Goal: Task Accomplishment & Management: Manage account settings

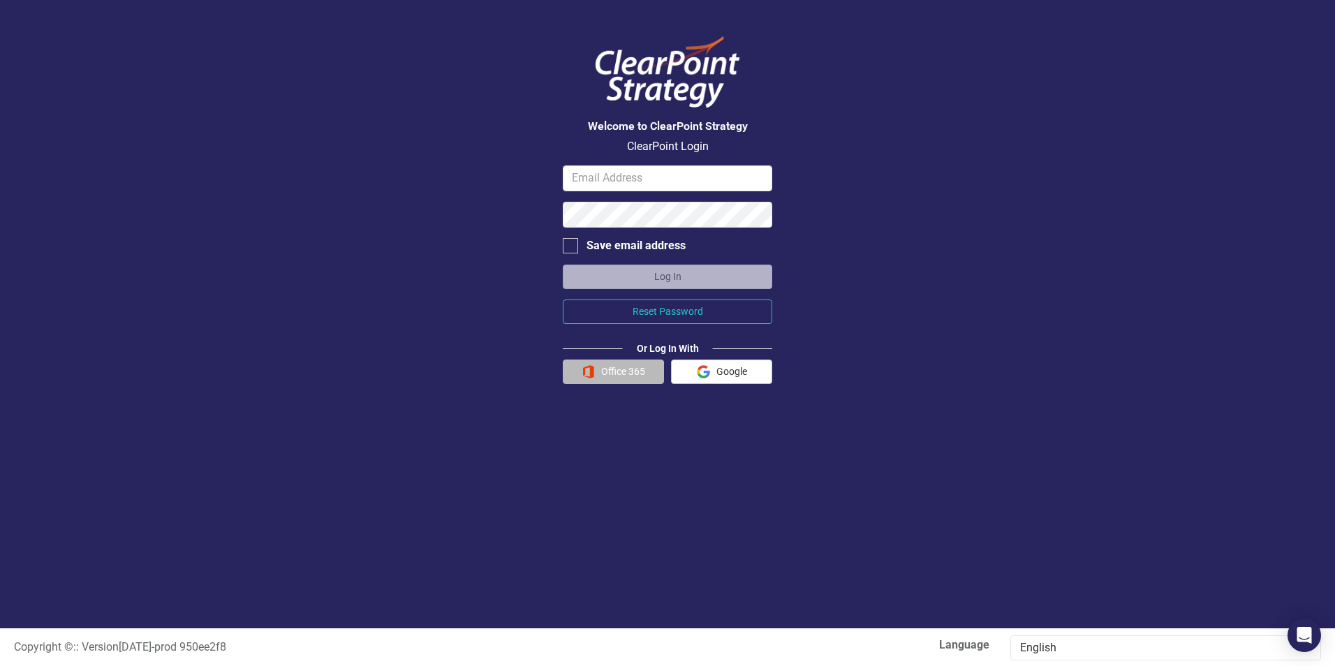
click at [617, 378] on button "Office 365" at bounding box center [613, 372] width 101 height 24
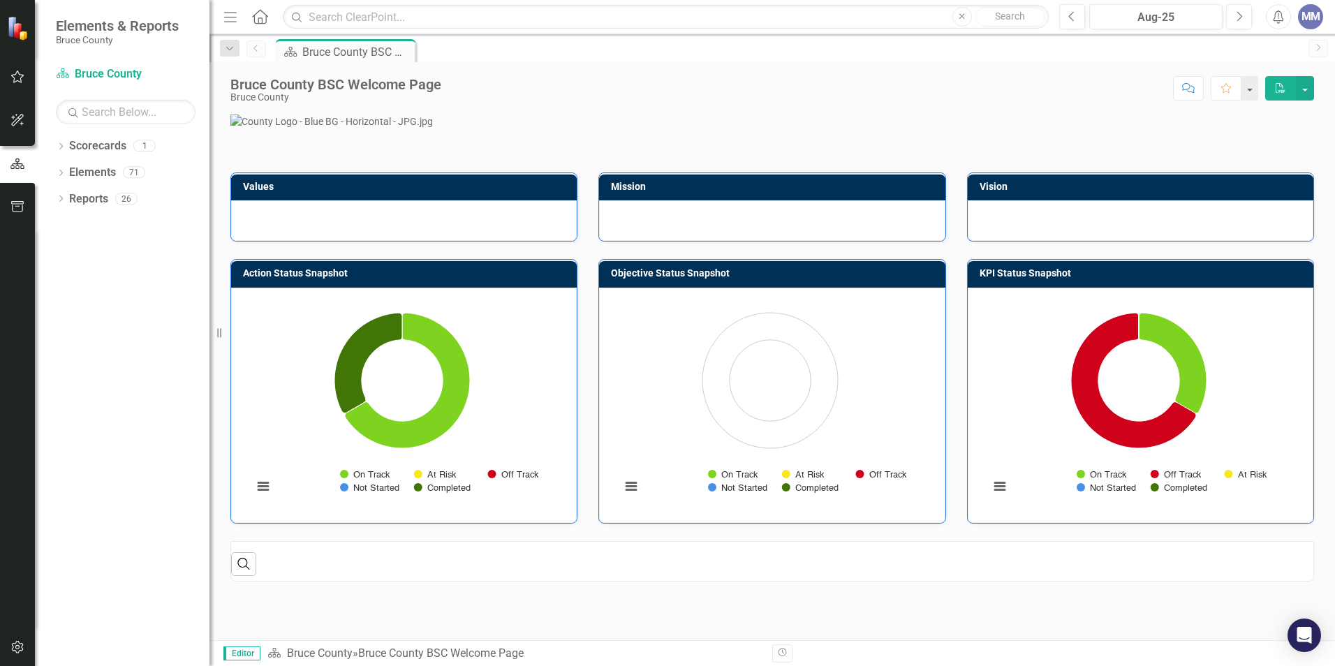
scroll to position [349, 0]
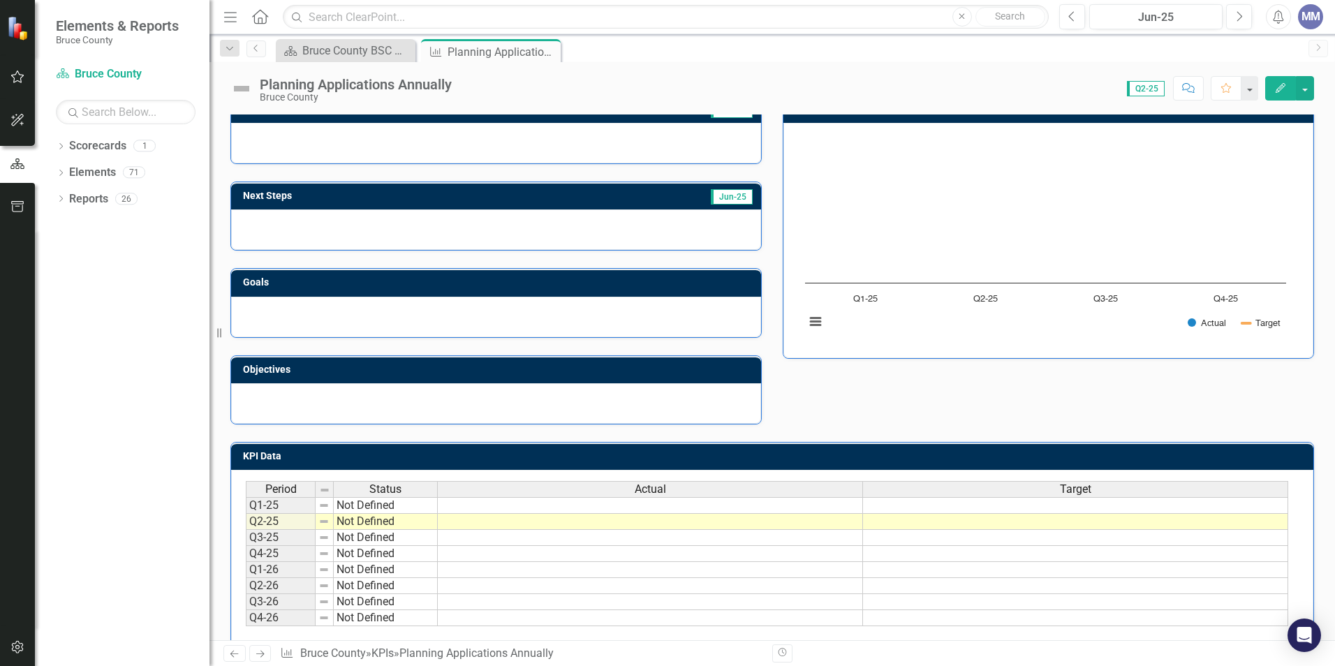
scroll to position [134, 0]
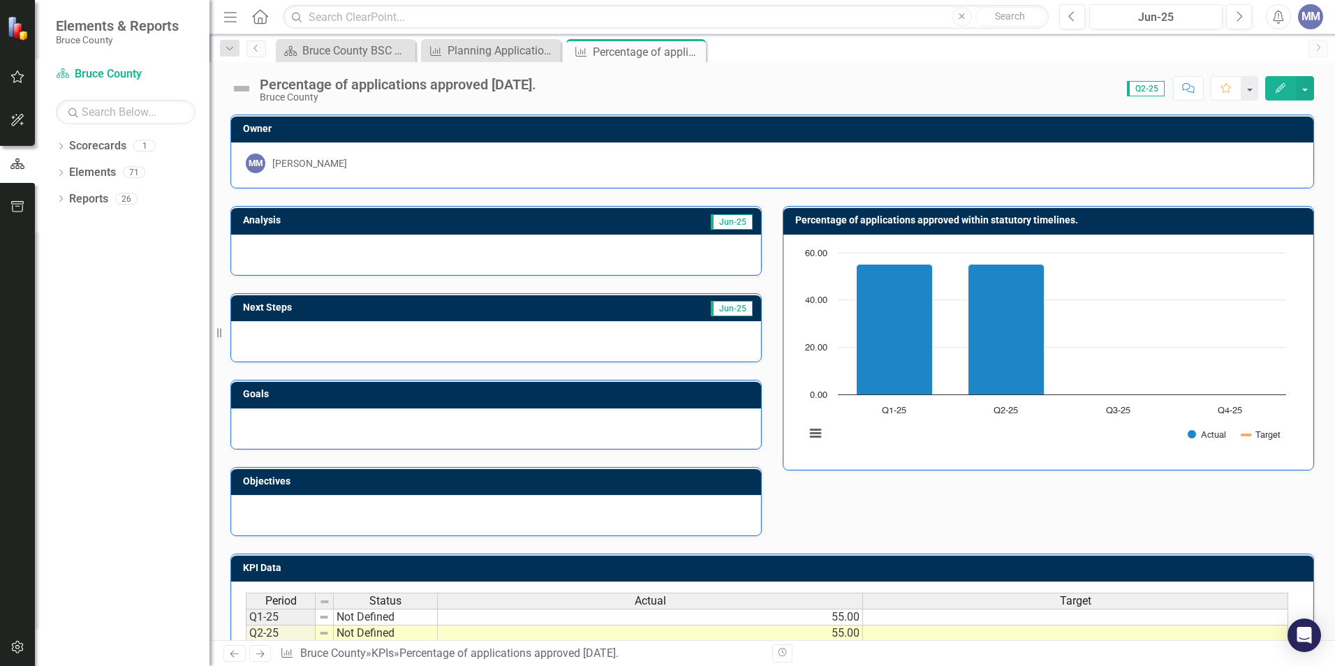
scroll to position [70, 0]
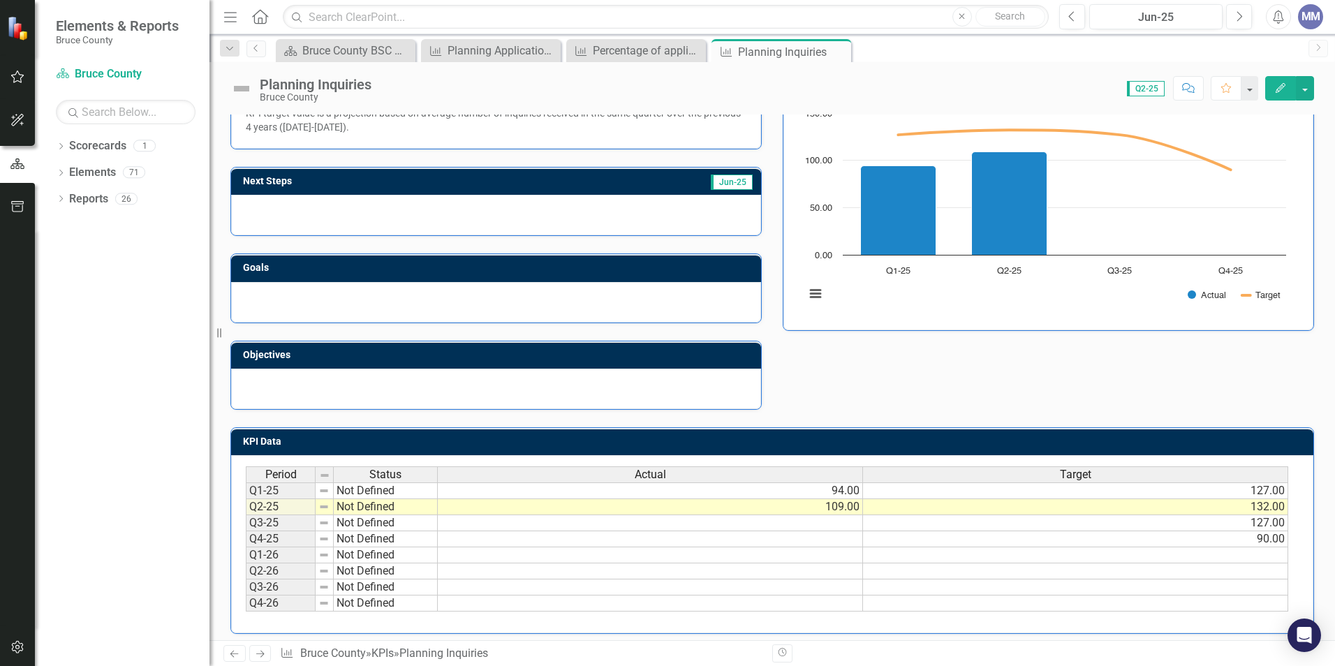
scroll to position [147, 0]
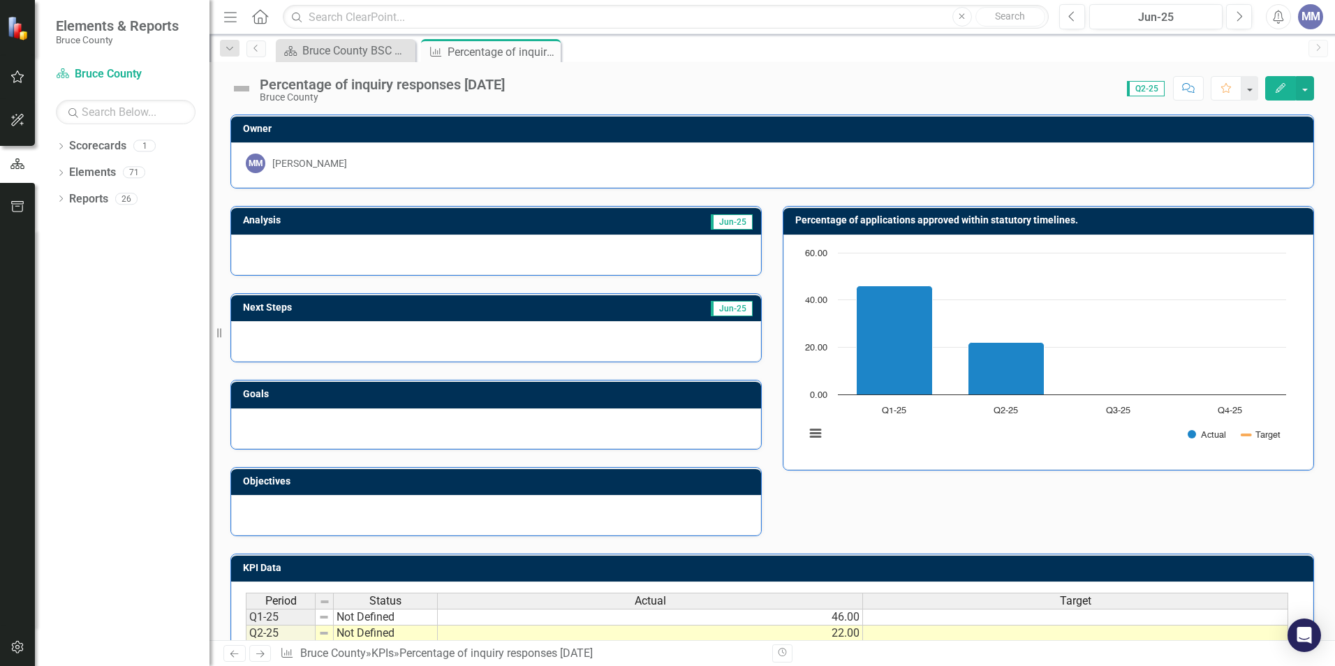
click at [334, 254] on div at bounding box center [496, 255] width 530 height 41
click at [288, 247] on div at bounding box center [496, 255] width 530 height 41
click at [285, 246] on div at bounding box center [496, 255] width 530 height 41
click at [723, 223] on span "Jun-25" at bounding box center [732, 221] width 42 height 15
click at [1274, 87] on button "Edit" at bounding box center [1280, 88] width 31 height 24
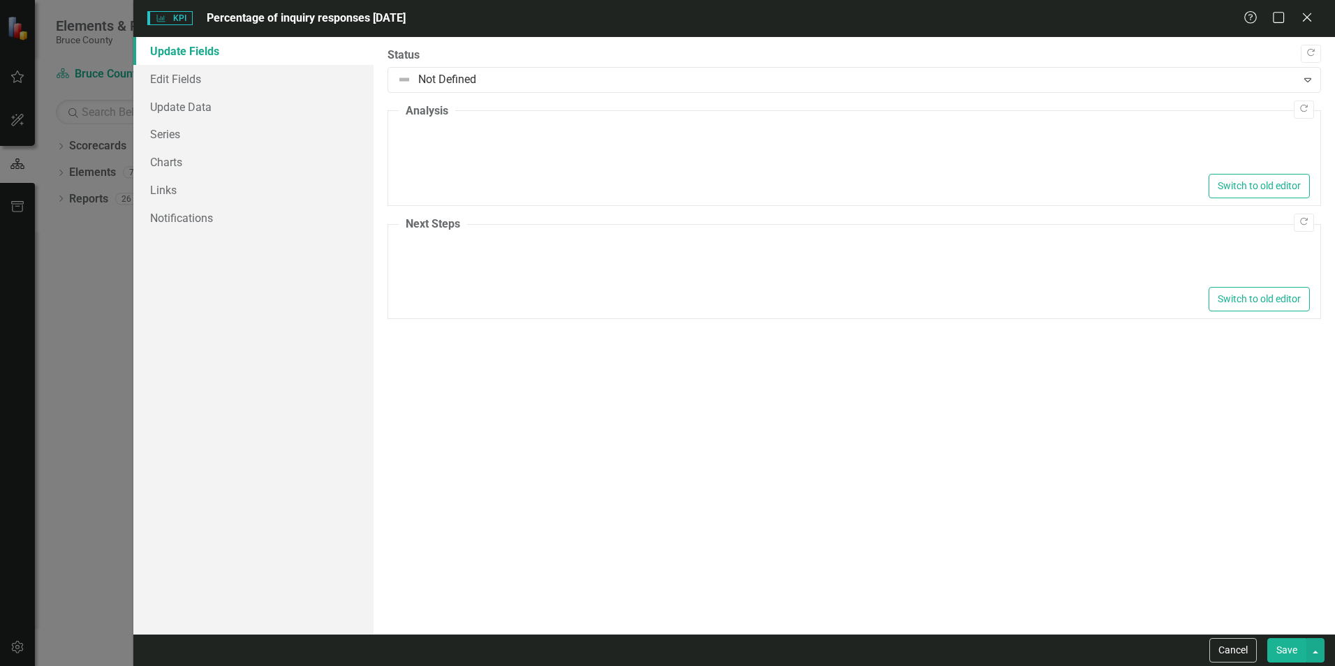
click at [448, 147] on div at bounding box center [854, 148] width 911 height 45
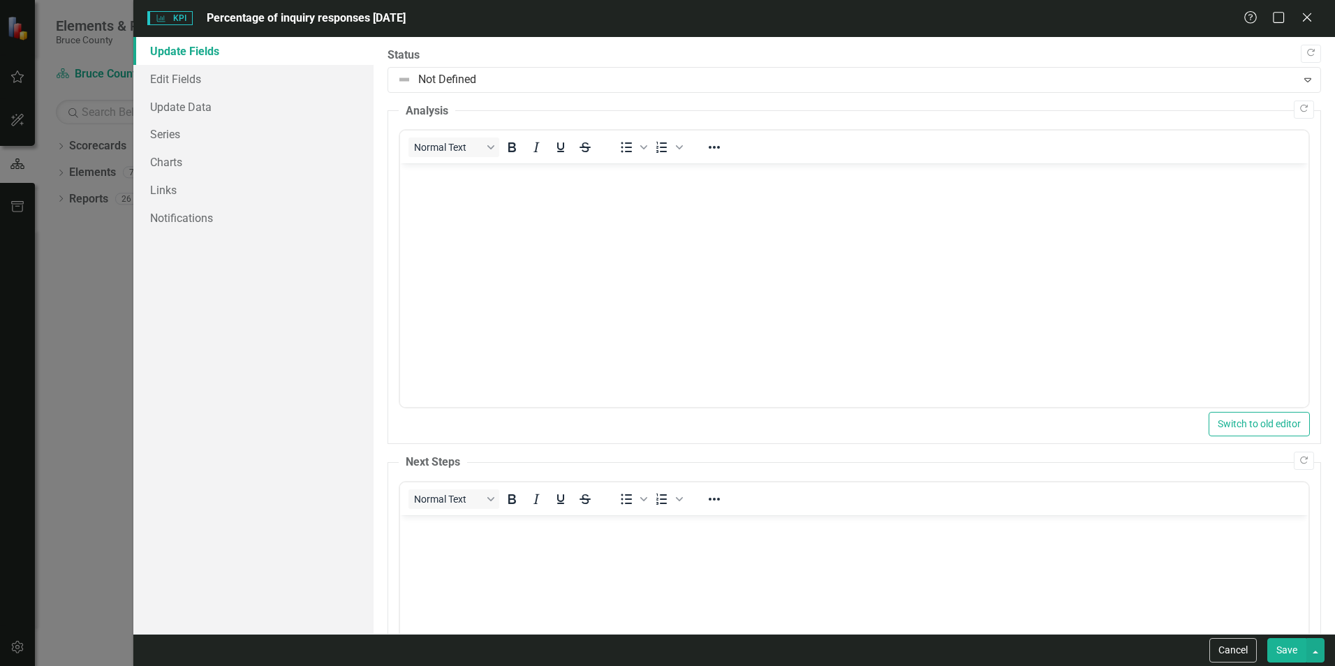
click at [469, 186] on body "Rich Text Area. Press ALT-0 for help." at bounding box center [854, 267] width 908 height 209
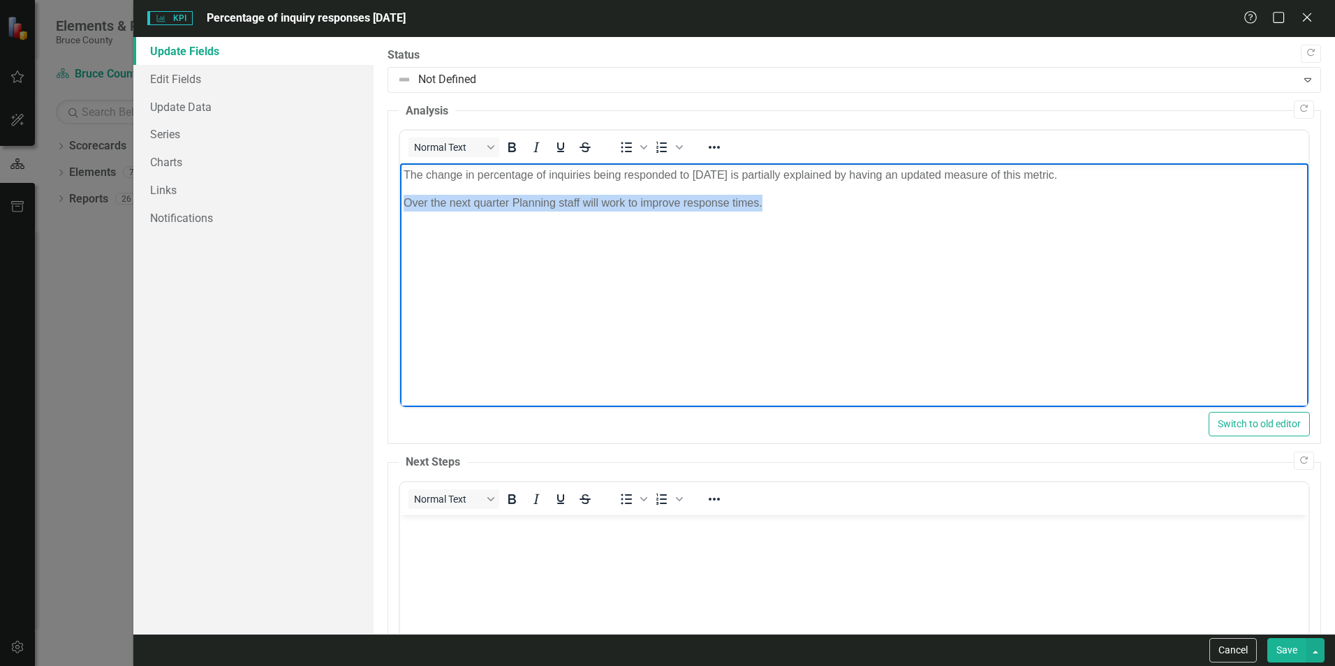
drag, startPoint x: 761, startPoint y: 201, endPoint x: 405, endPoint y: 202, distance: 356.1
click at [405, 202] on p "Over the next quarter Planning staff will work to improve response times." at bounding box center [854, 203] width 901 height 17
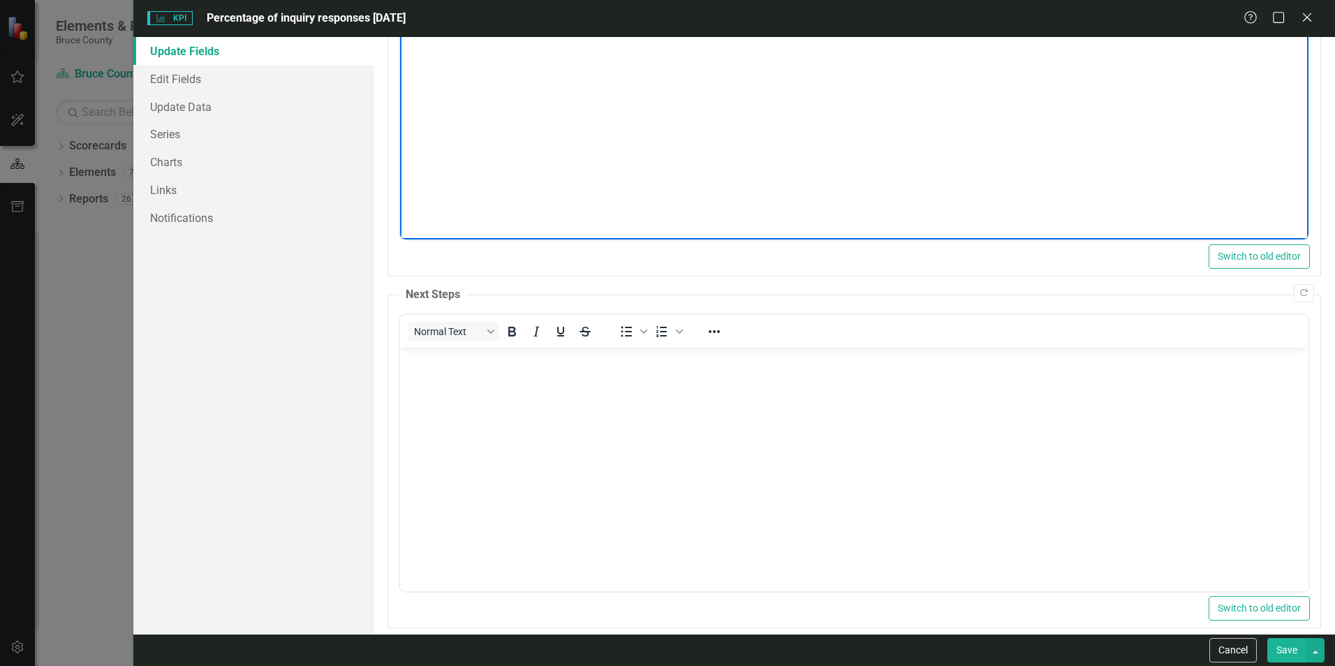
scroll to position [183, 0]
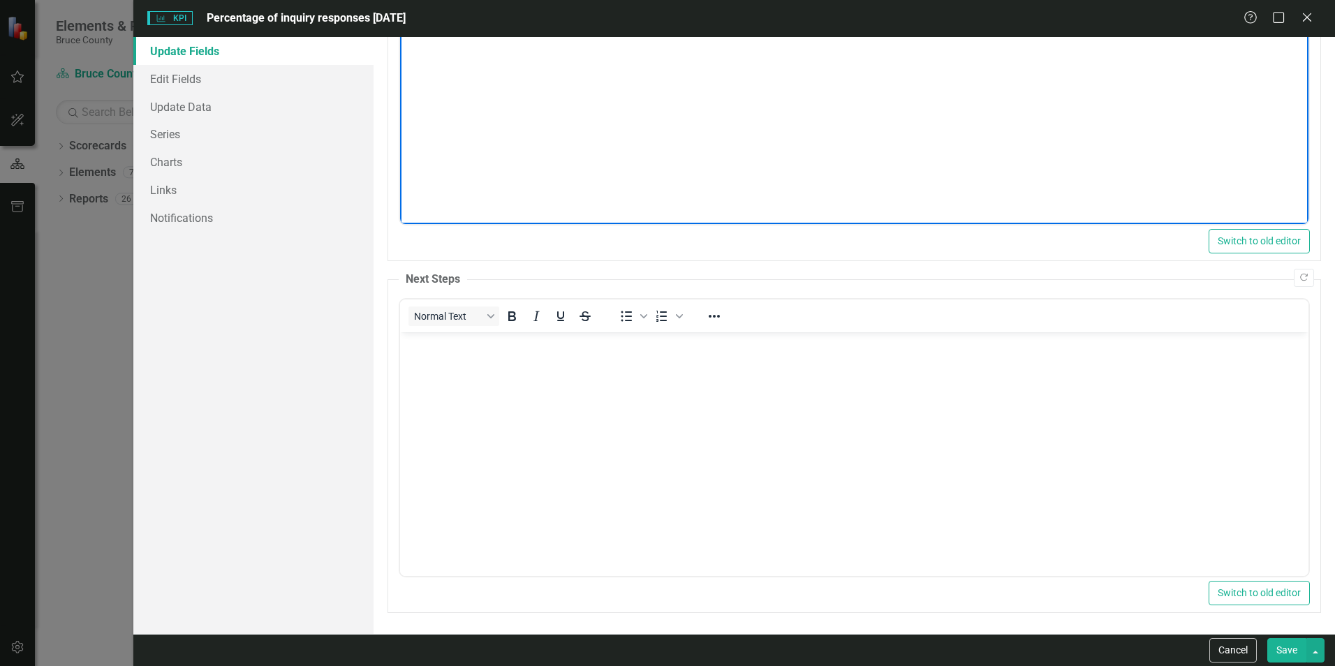
click at [431, 358] on body "Rich Text Area. Press ALT-0 for help." at bounding box center [854, 436] width 908 height 209
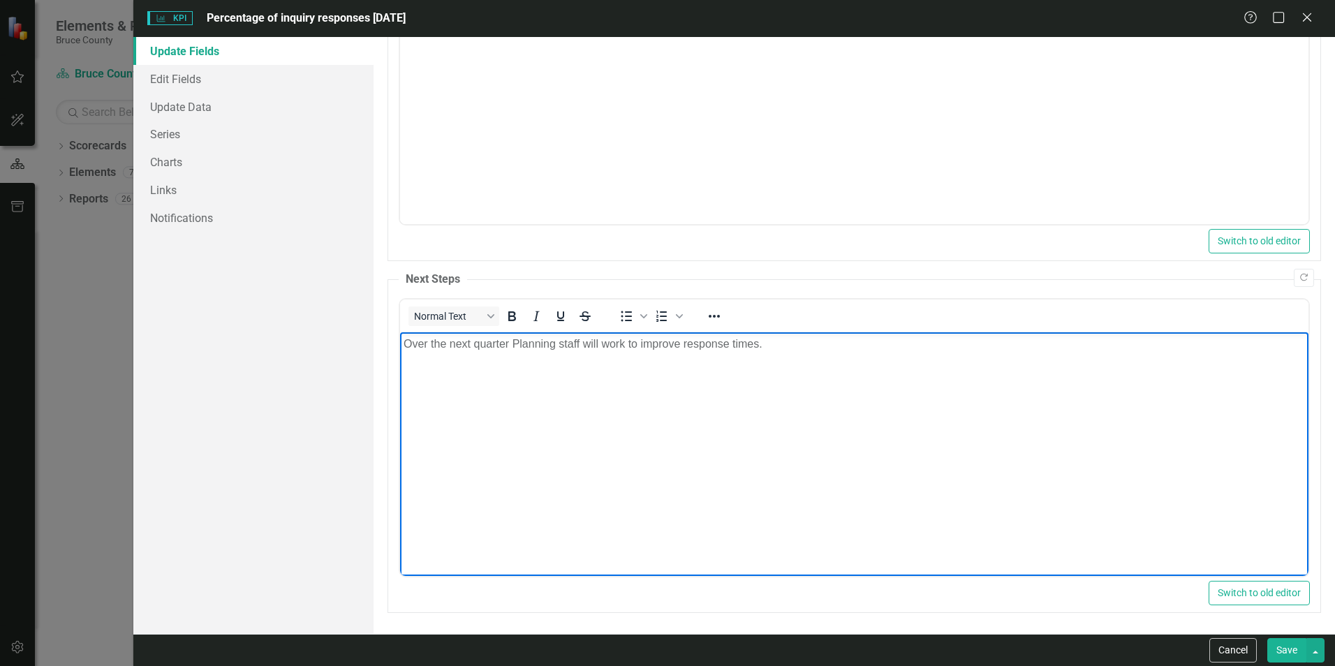
click at [1280, 649] on button "Save" at bounding box center [1286, 650] width 39 height 24
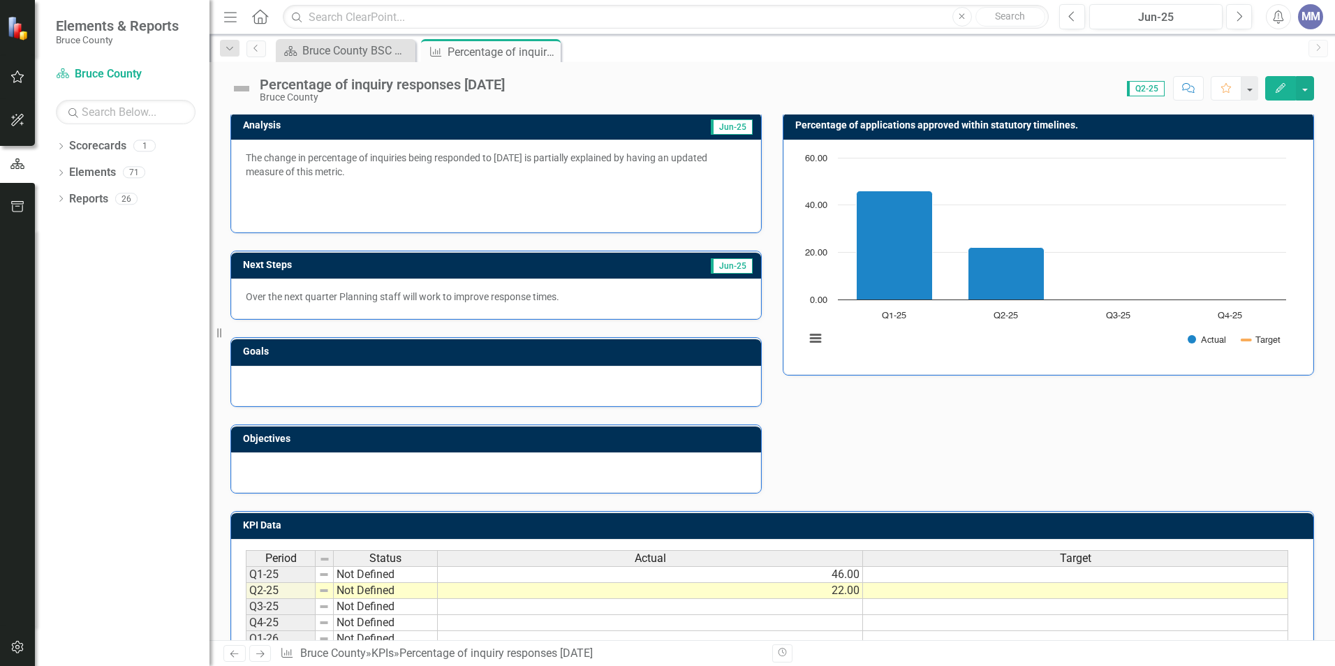
scroll to position [140, 0]
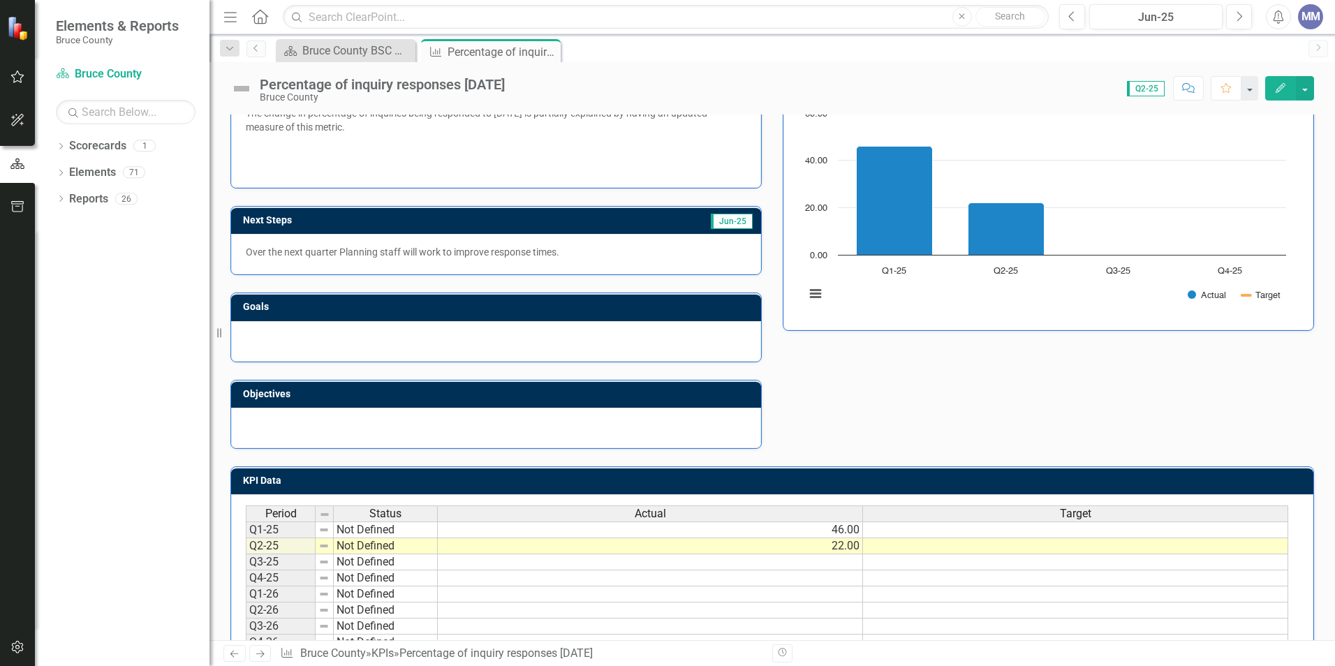
click at [297, 341] on div at bounding box center [496, 341] width 530 height 41
click at [1274, 87] on button "Edit" at bounding box center [1280, 88] width 31 height 24
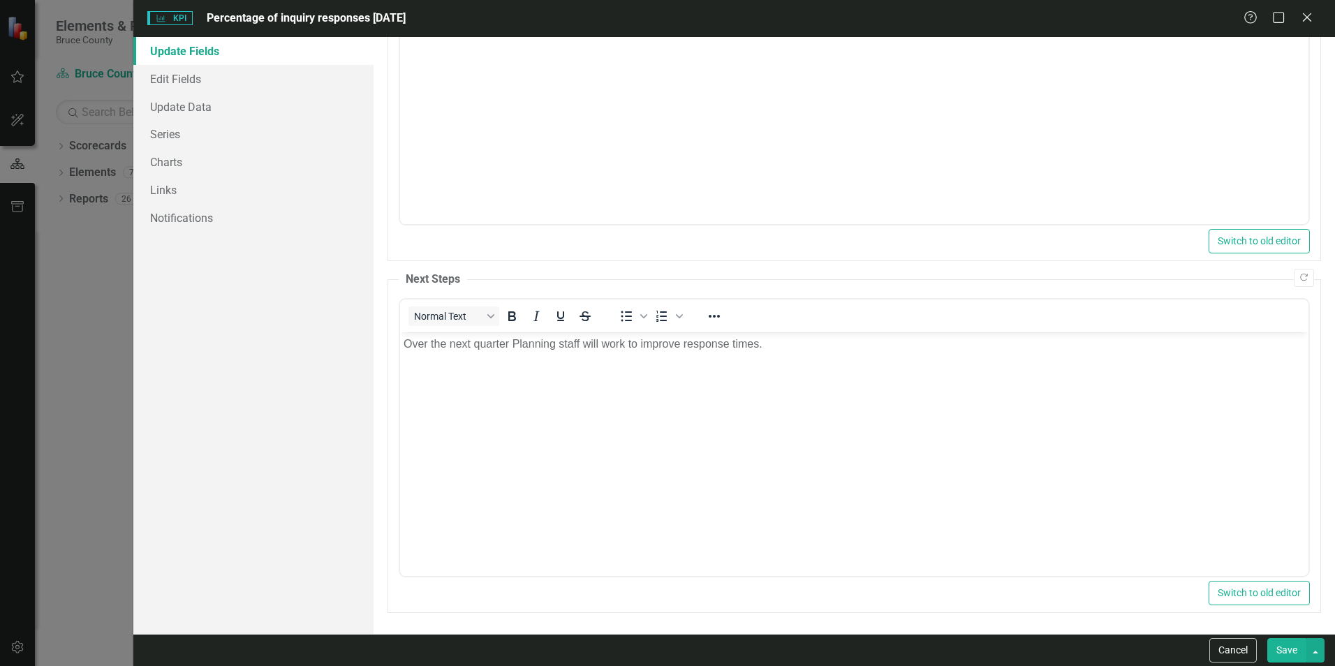
scroll to position [0, 0]
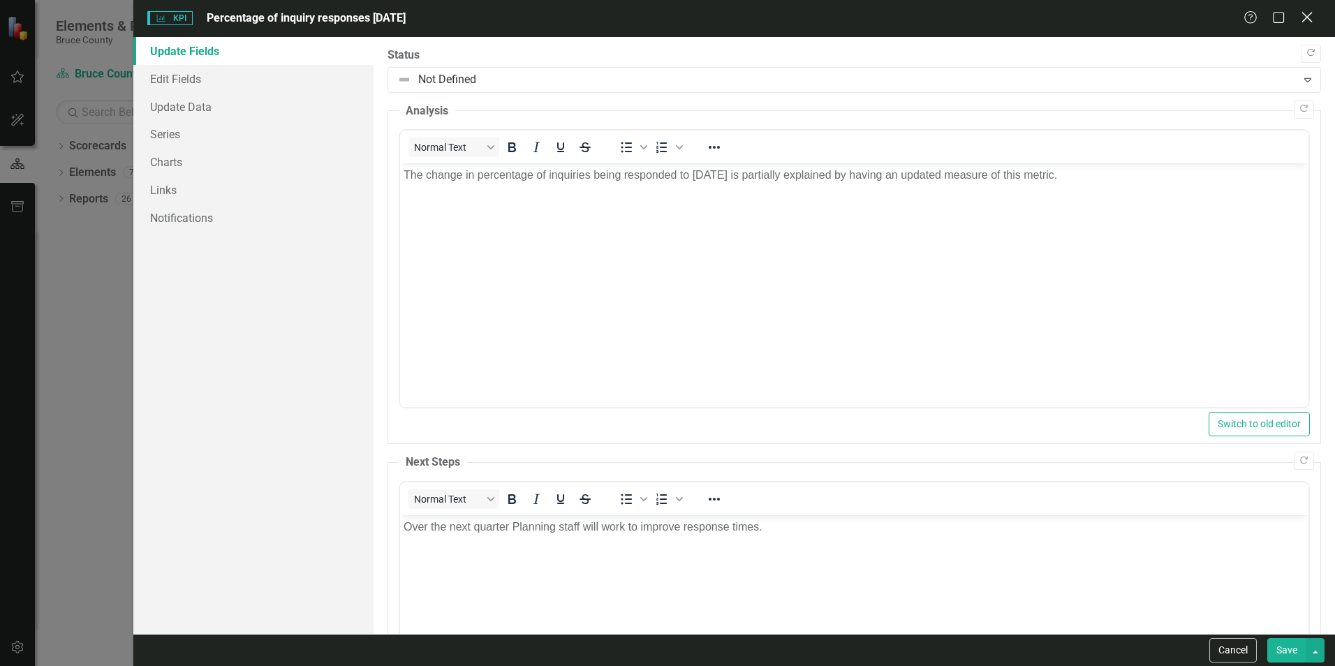
click at [1307, 17] on icon at bounding box center [1307, 17] width 10 height 10
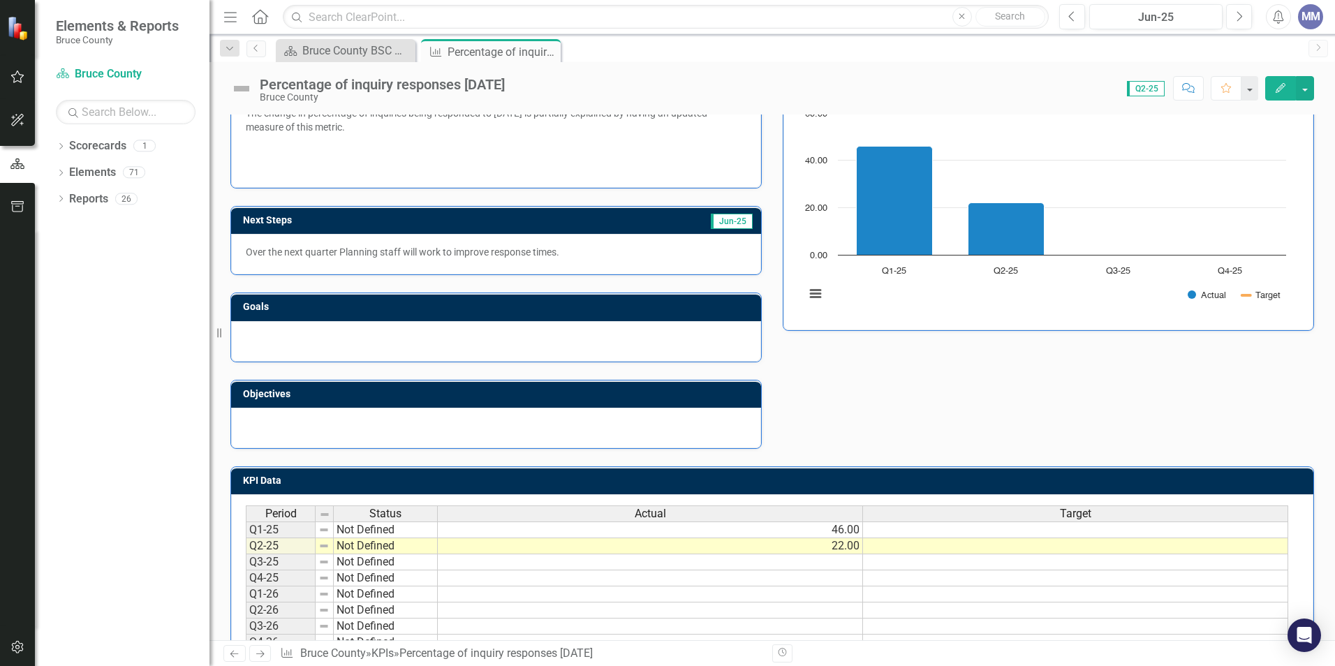
click at [523, 346] on div at bounding box center [496, 341] width 530 height 41
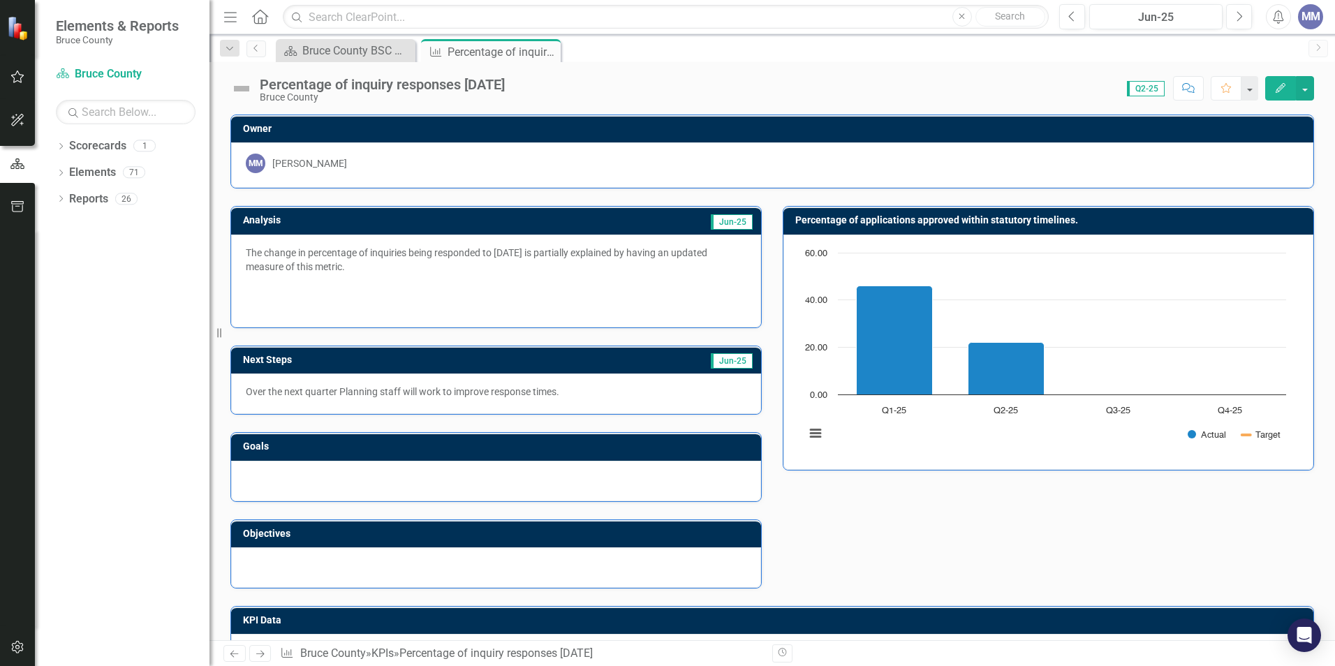
drag, startPoint x: 898, startPoint y: 220, endPoint x: 818, endPoint y: 514, distance: 304.7
click at [818, 514] on div "Analysis Jun-25 The change in percentage of inquiries being responded to [DATE]…" at bounding box center [772, 389] width 1105 height 400
click at [1281, 84] on icon "Edit" at bounding box center [1280, 88] width 13 height 10
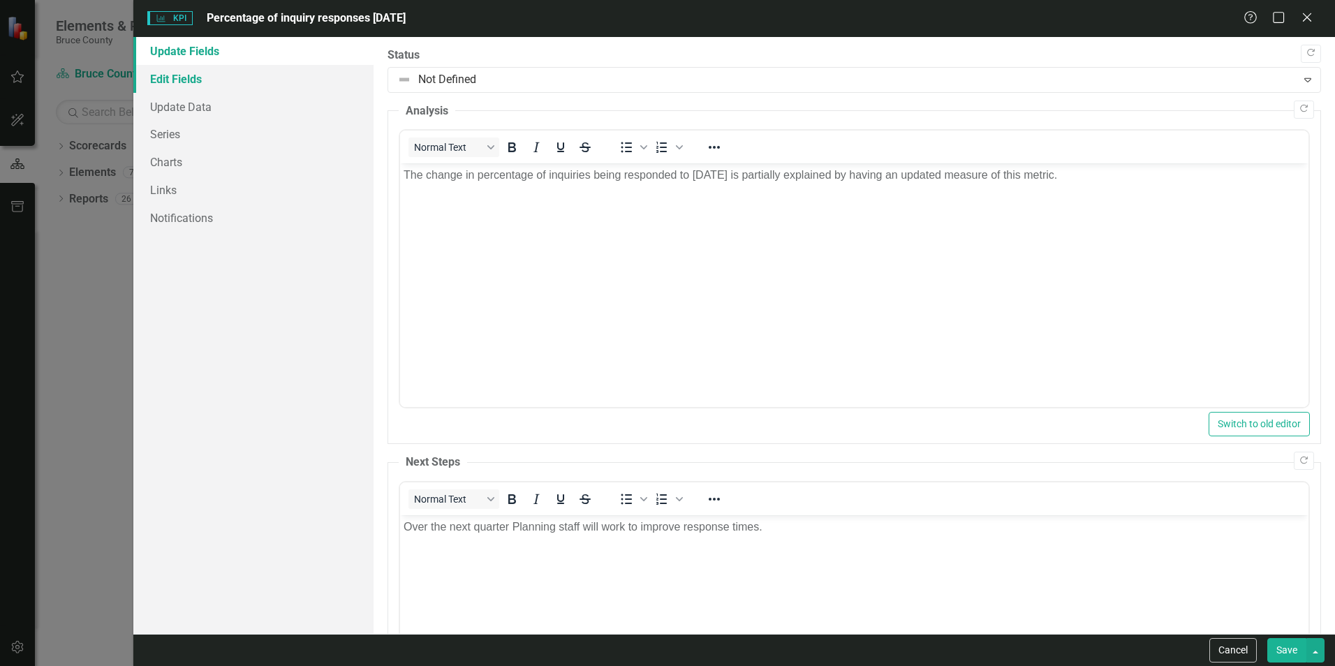
click at [196, 82] on link "Edit Fields" at bounding box center [253, 79] width 240 height 28
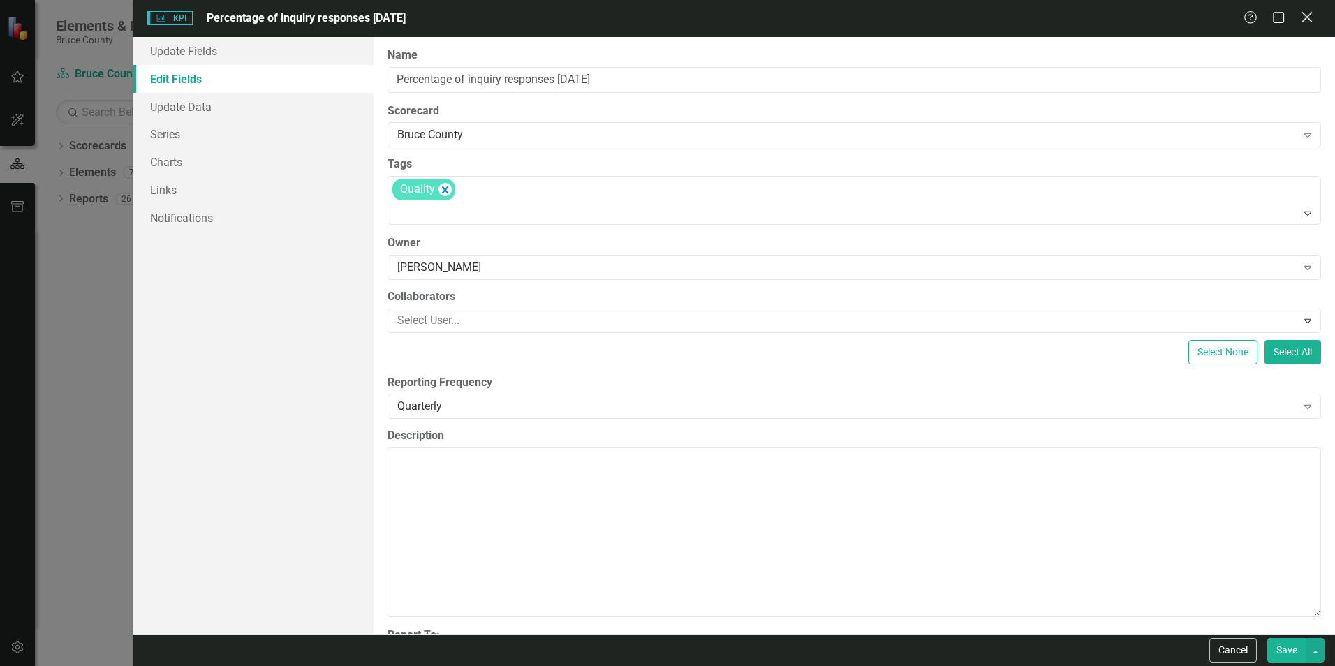
click at [1308, 22] on icon "Close" at bounding box center [1306, 16] width 17 height 13
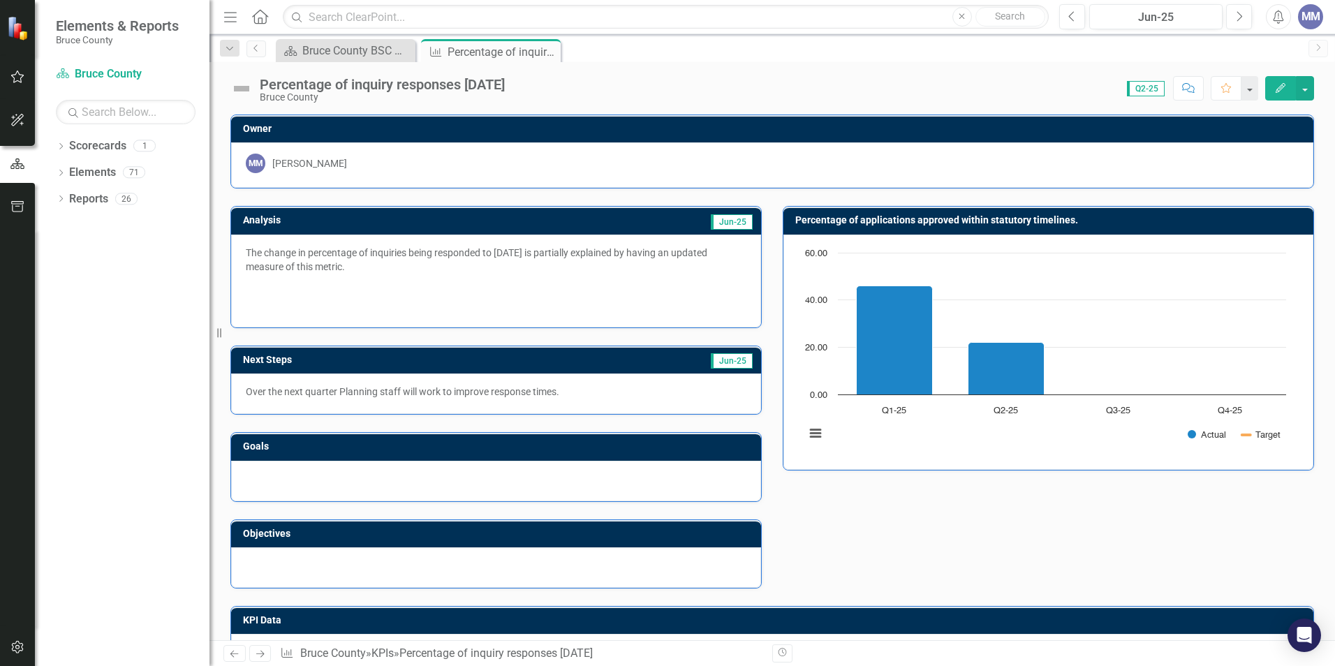
click at [534, 269] on p "The change in percentage of inquiries being responded to [DATE] is partially ex…" at bounding box center [496, 261] width 501 height 31
click at [318, 215] on h3 "Analysis" at bounding box center [362, 220] width 238 height 10
click at [1272, 89] on button "Edit" at bounding box center [1280, 88] width 31 height 24
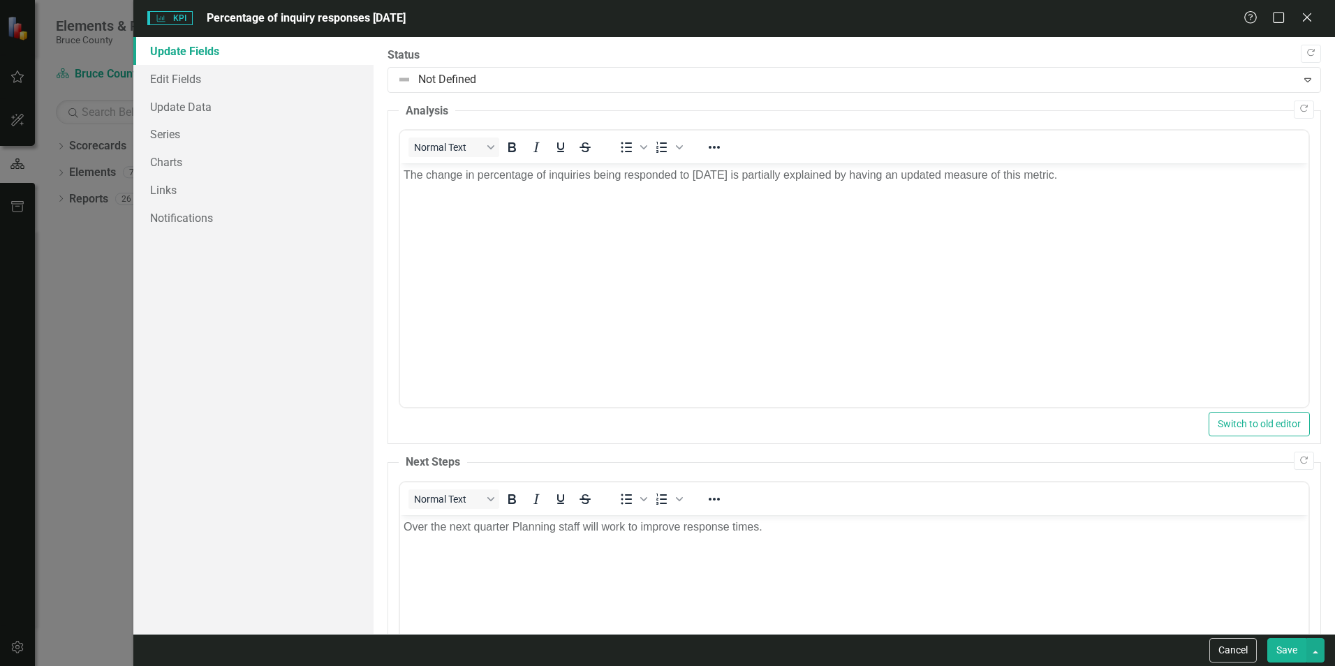
click at [733, 173] on p "The change in percentage of inquiries being responded to [DATE] is partially ex…" at bounding box center [854, 175] width 901 height 17
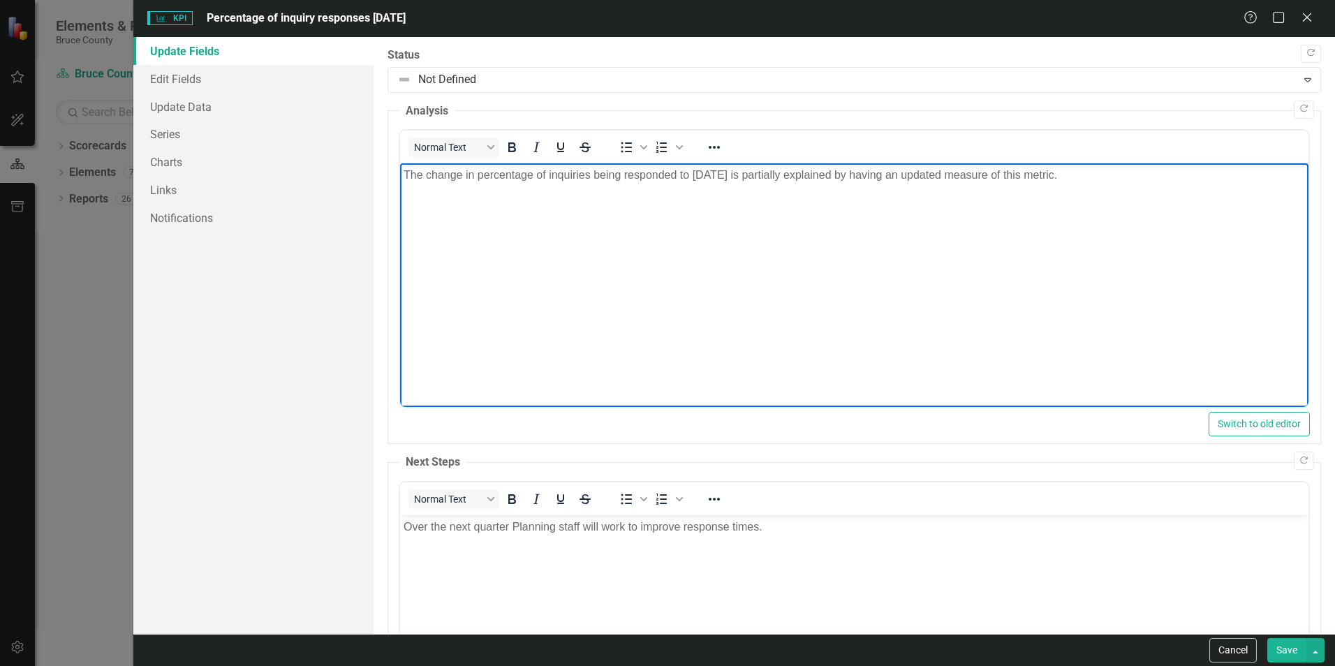
click at [1282, 650] on button "Save" at bounding box center [1286, 650] width 39 height 24
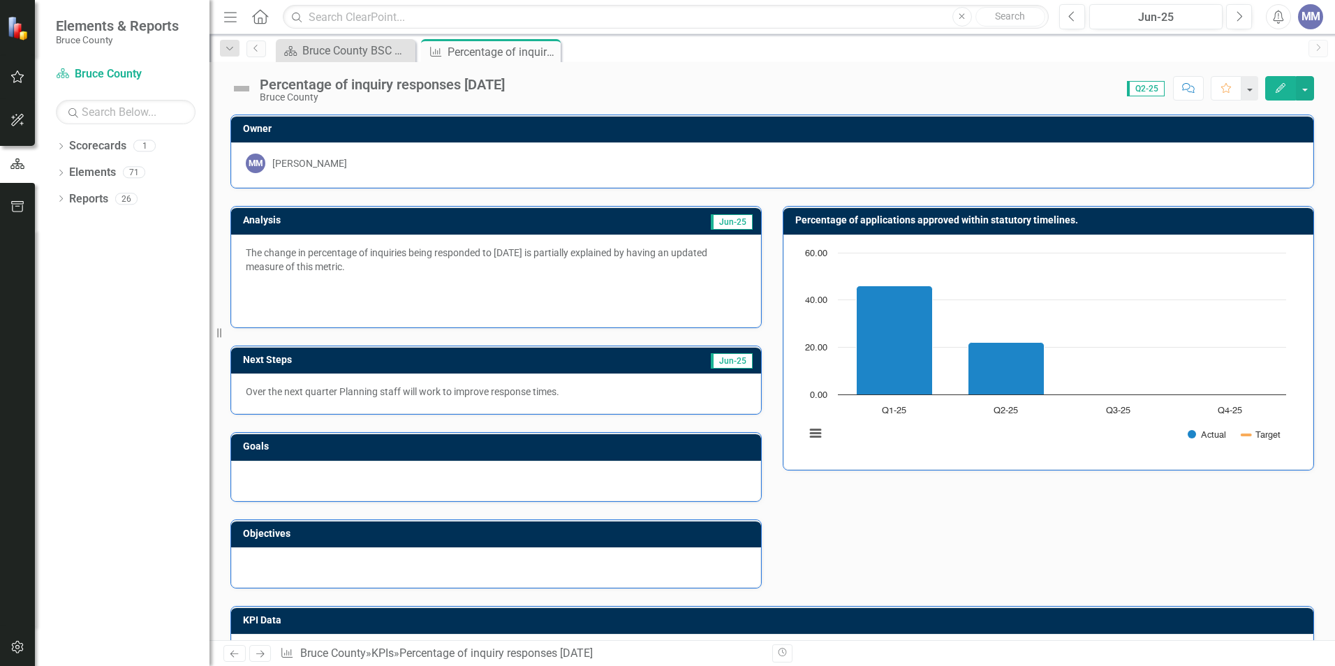
click at [945, 221] on h3 "Percentage of applications approved within statutory timelines." at bounding box center [1050, 220] width 511 height 10
click at [1276, 87] on icon "Edit" at bounding box center [1280, 88] width 13 height 10
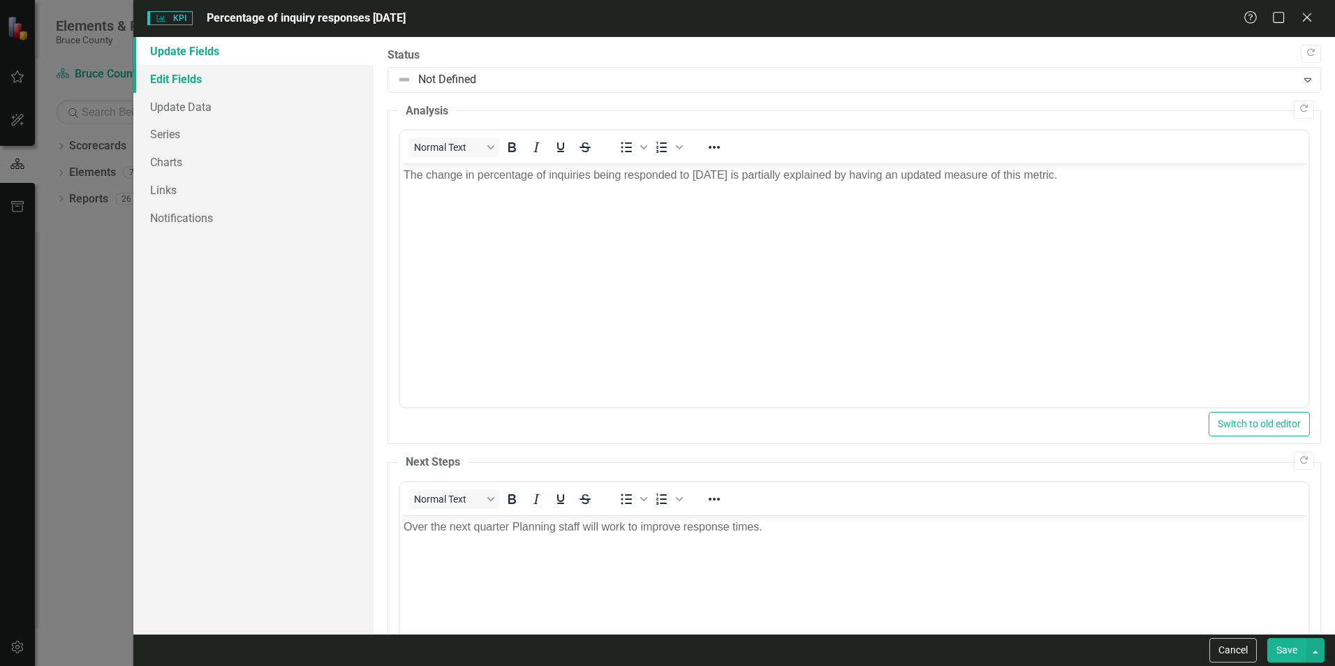
click at [173, 87] on link "Edit Fields" at bounding box center [253, 79] width 240 height 28
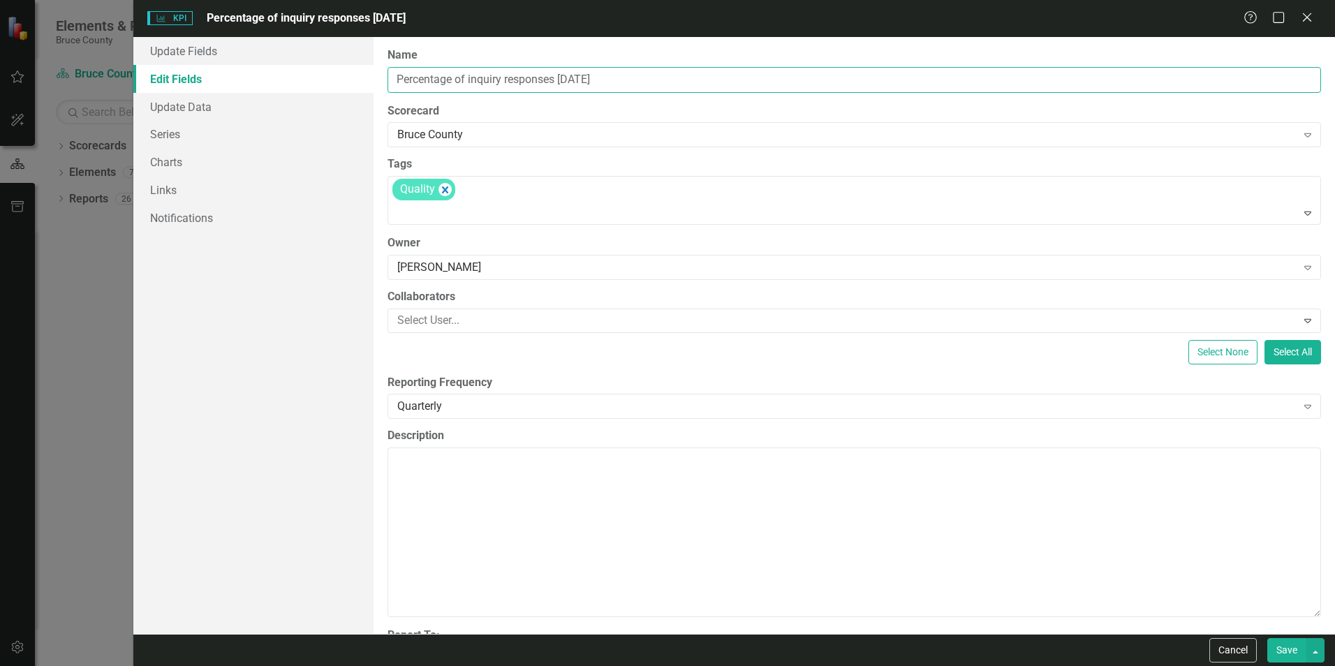
click at [513, 84] on input "Percentage of inquiry responses [DATE]" at bounding box center [855, 80] width 934 height 26
click at [524, 135] on div "Bruce County" at bounding box center [846, 135] width 899 height 16
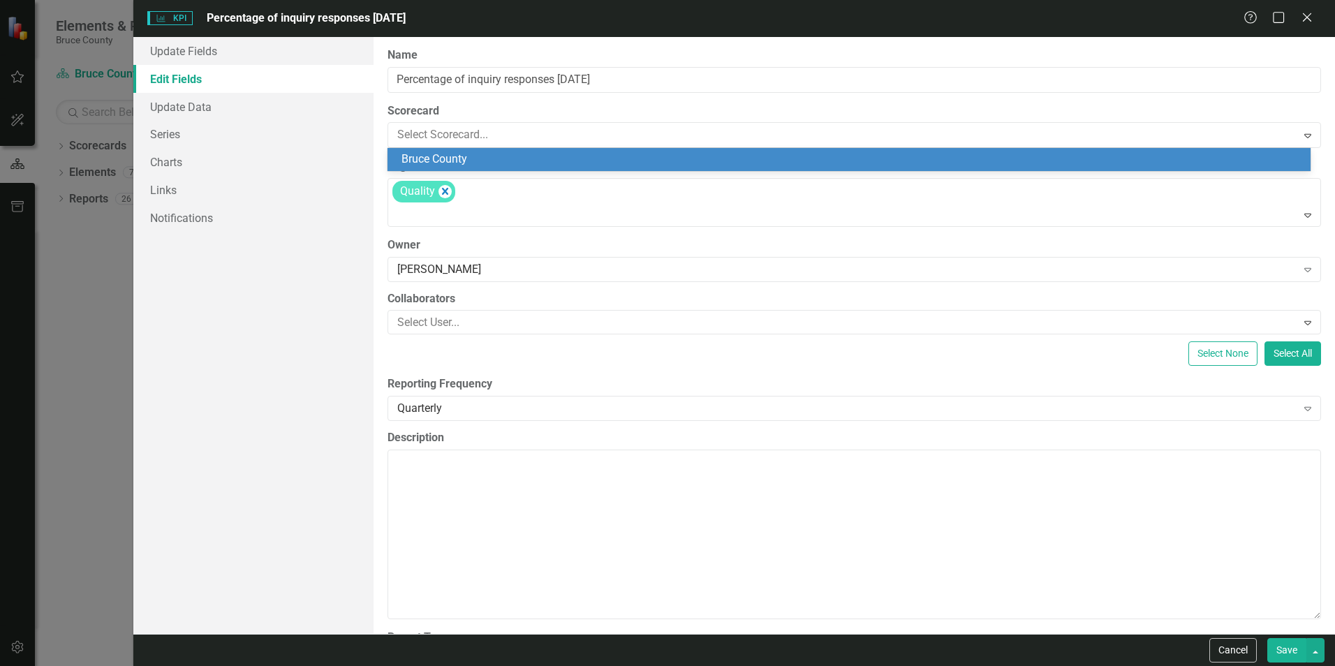
scroll to position [70, 0]
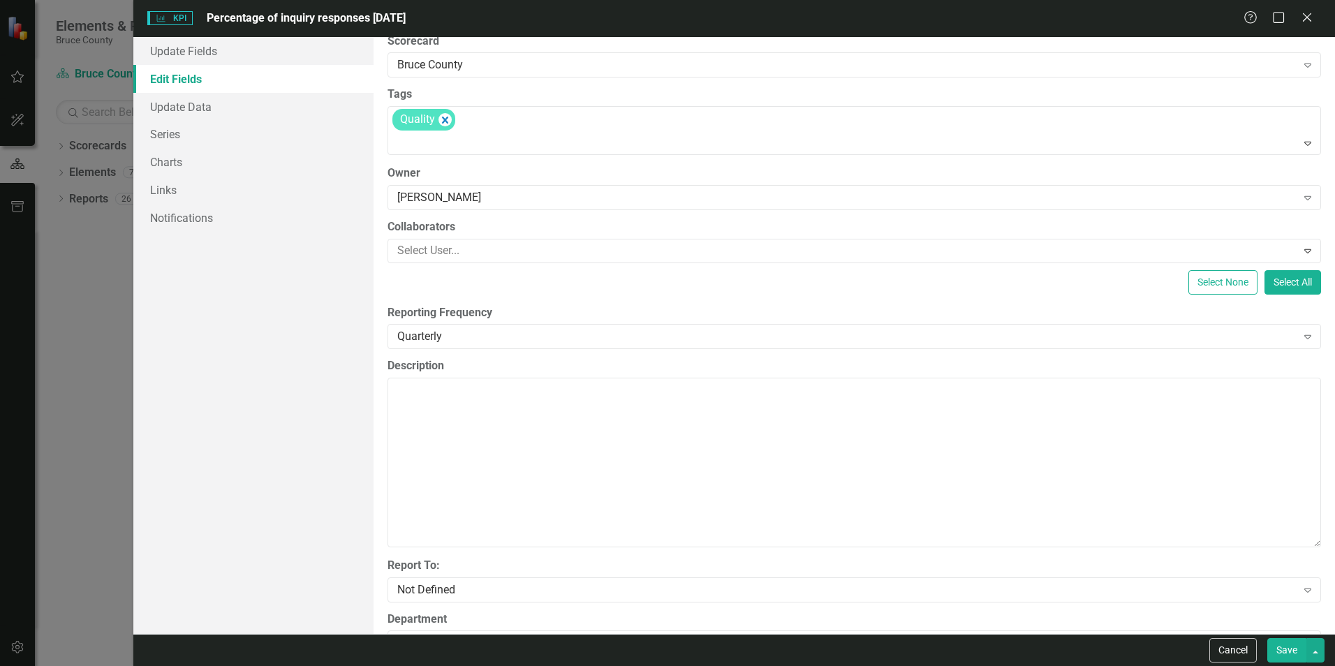
click at [1295, 657] on button "Save" at bounding box center [1286, 650] width 39 height 24
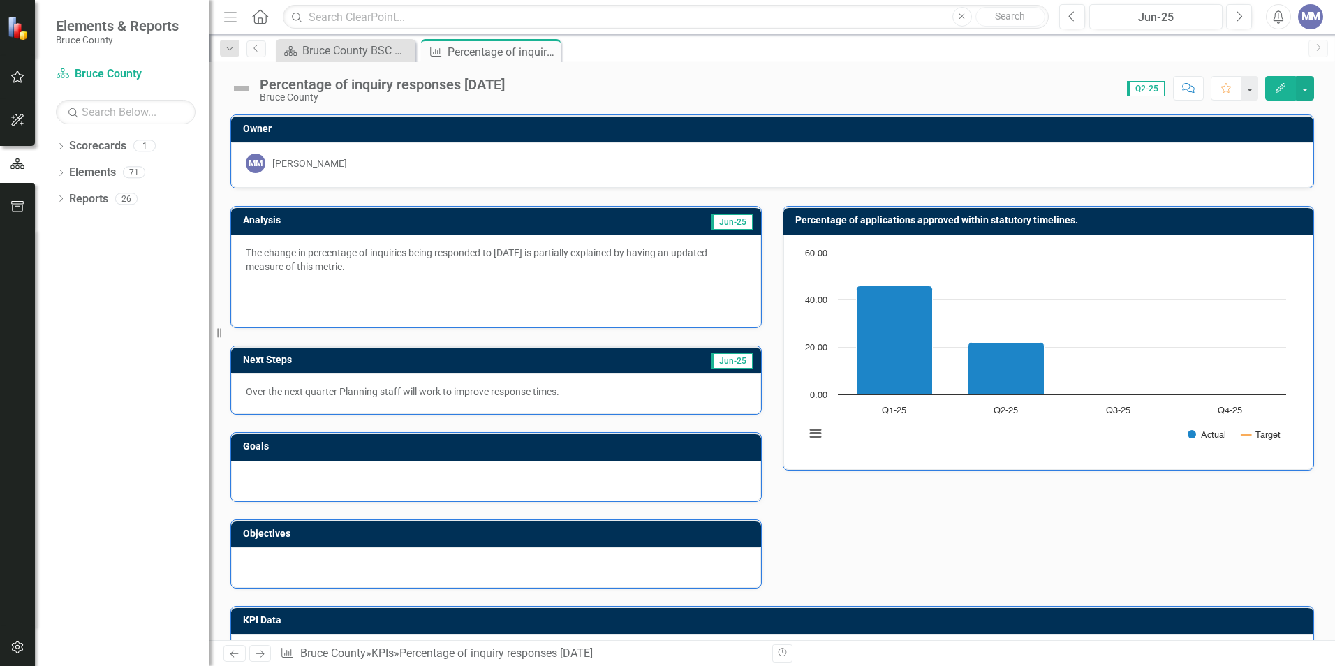
click at [969, 223] on h3 "Percentage of applications approved within statutory timelines." at bounding box center [1050, 220] width 511 height 10
click at [1281, 88] on icon "button" at bounding box center [1281, 88] width 10 height 10
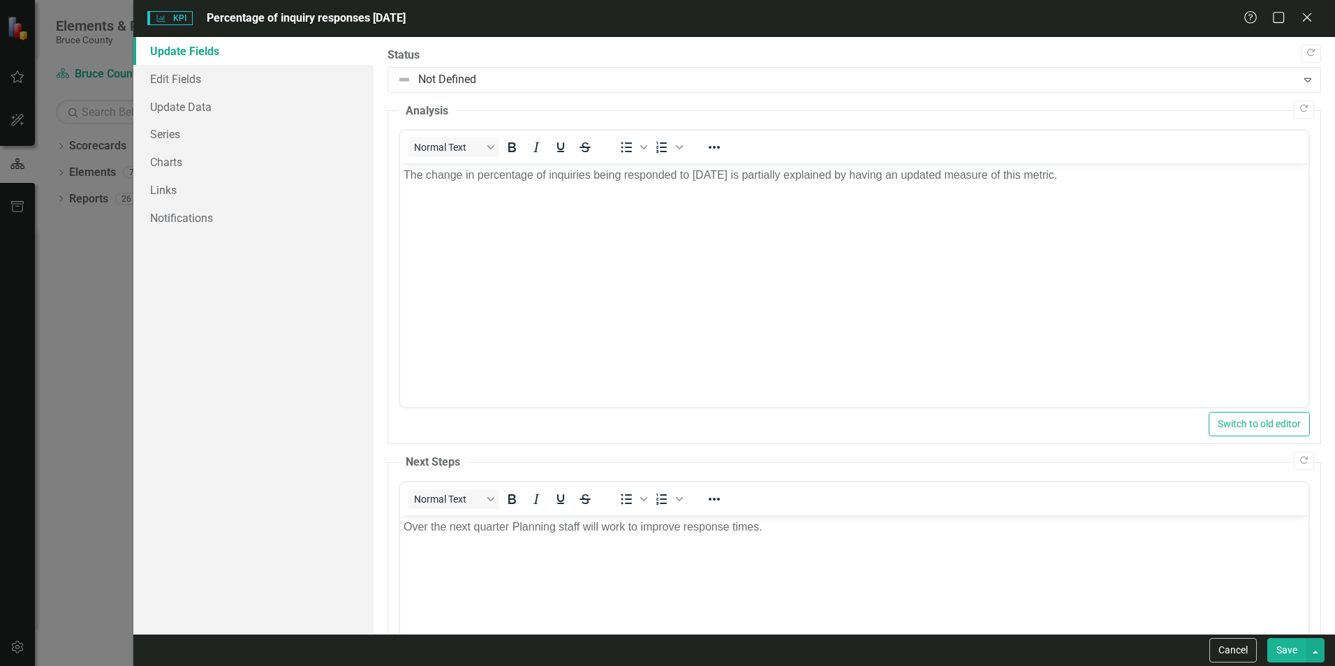
scroll to position [0, 0]
click at [182, 77] on link "Edit Fields" at bounding box center [253, 79] width 240 height 28
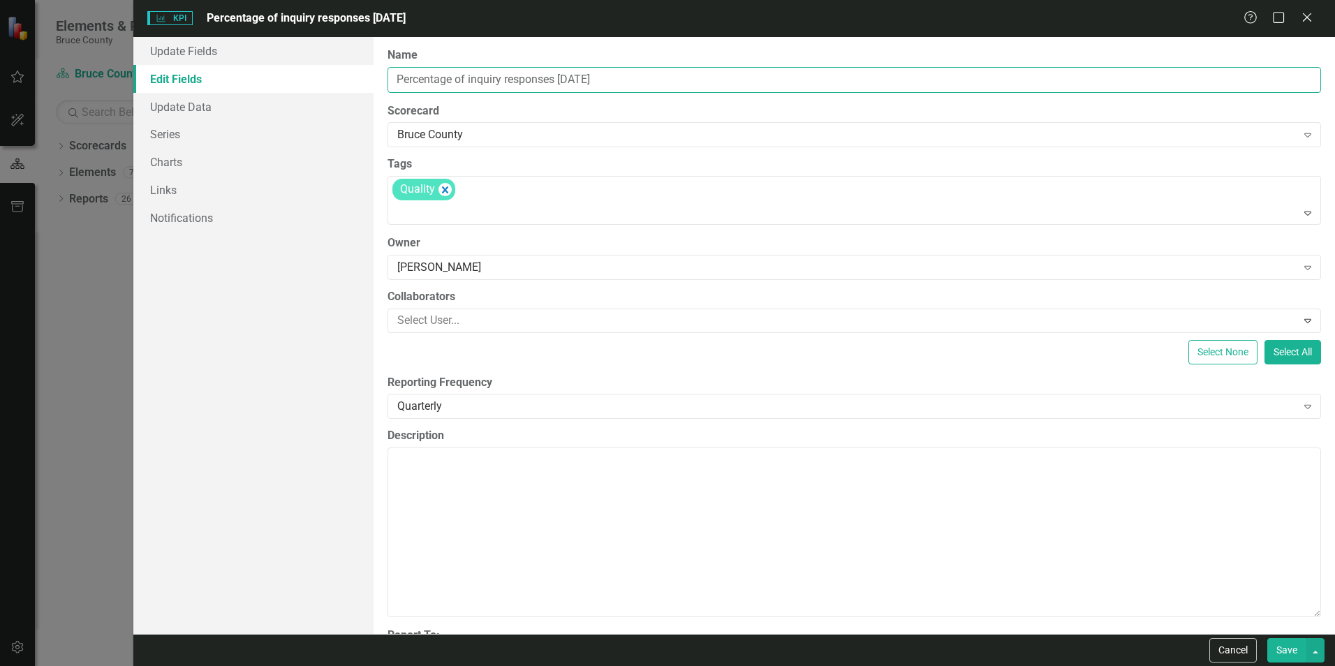
click at [631, 76] on input "Percentage of inquiry responses [DATE]" at bounding box center [855, 80] width 934 height 26
drag, startPoint x: 644, startPoint y: 76, endPoint x: 396, endPoint y: 80, distance: 247.9
click at [396, 80] on input "Percentage of inquiry responses [DATE]" at bounding box center [855, 80] width 934 height 26
type input "Percentage of inquiry responses [DATE]"
click at [1292, 655] on button "Save" at bounding box center [1286, 650] width 39 height 24
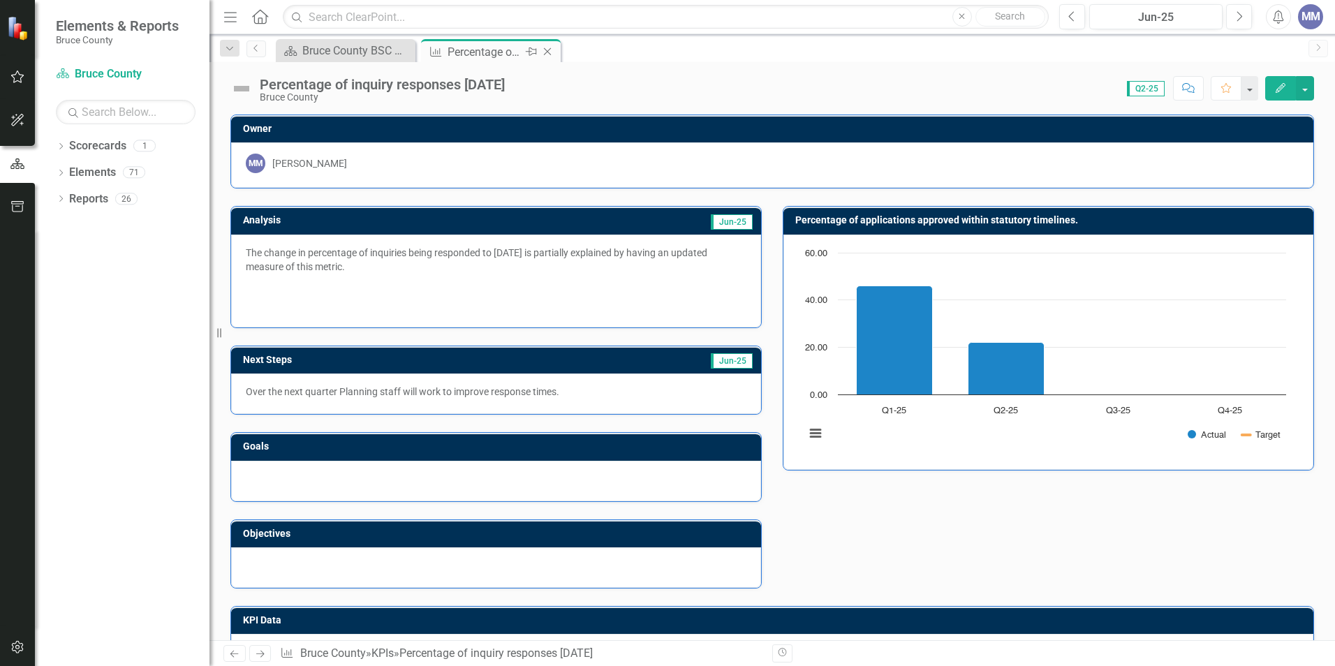
click at [487, 56] on div "Percentage of inquiry responses [DATE]" at bounding box center [485, 51] width 75 height 17
click at [379, 51] on div "Bruce County BSC Welcome Page" at bounding box center [348, 50] width 92 height 17
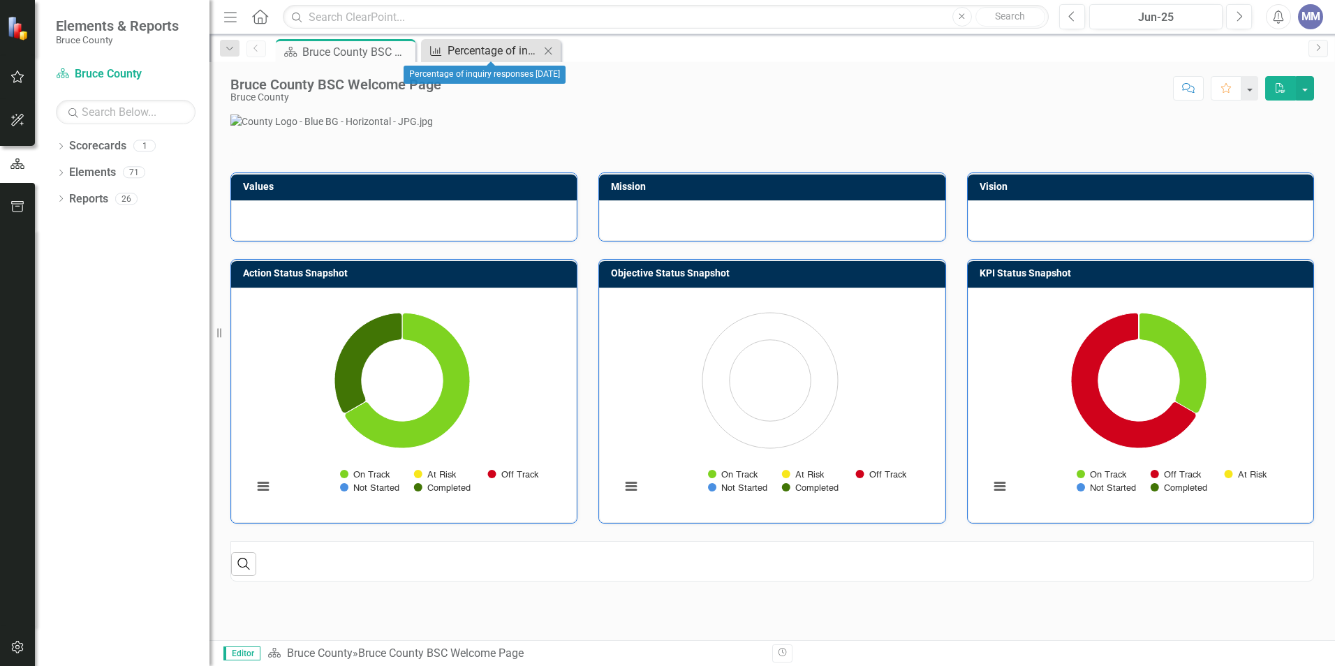
click at [448, 53] on div "Percentage of inquiry responses [DATE]" at bounding box center [494, 50] width 92 height 17
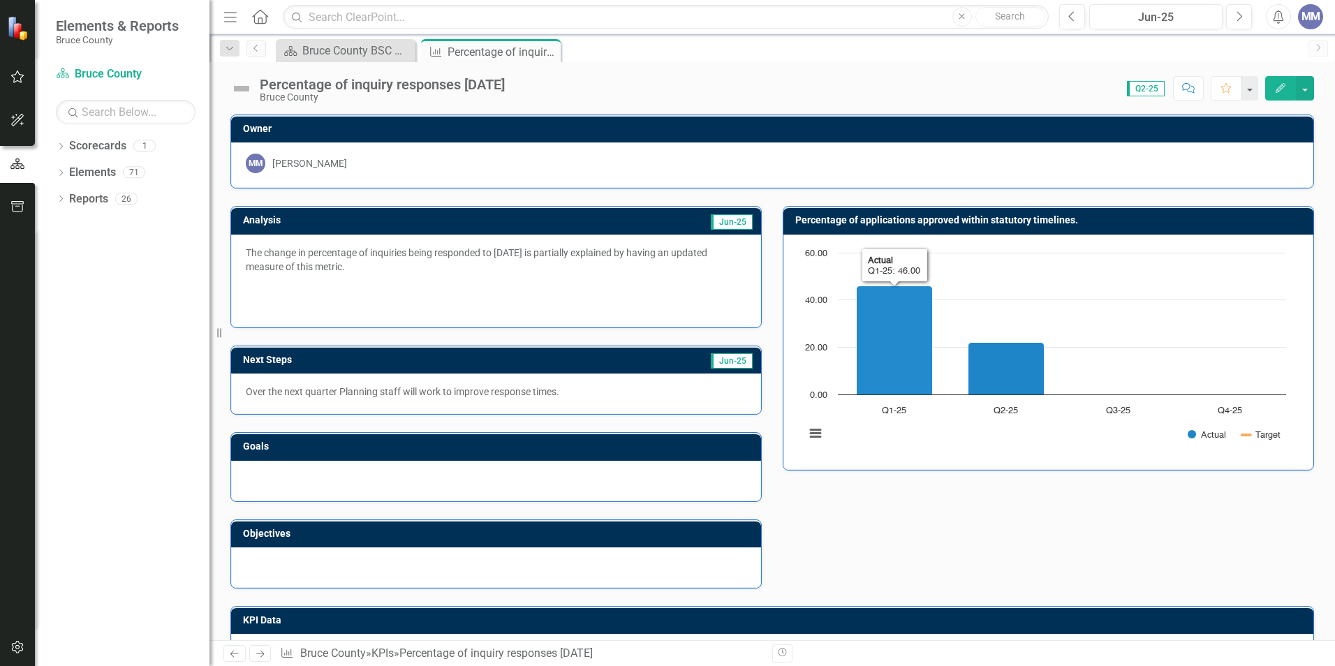
click at [829, 220] on h3 "Percentage of applications approved within statutory timelines." at bounding box center [1050, 220] width 511 height 10
click at [1284, 87] on icon "Edit" at bounding box center [1280, 88] width 13 height 10
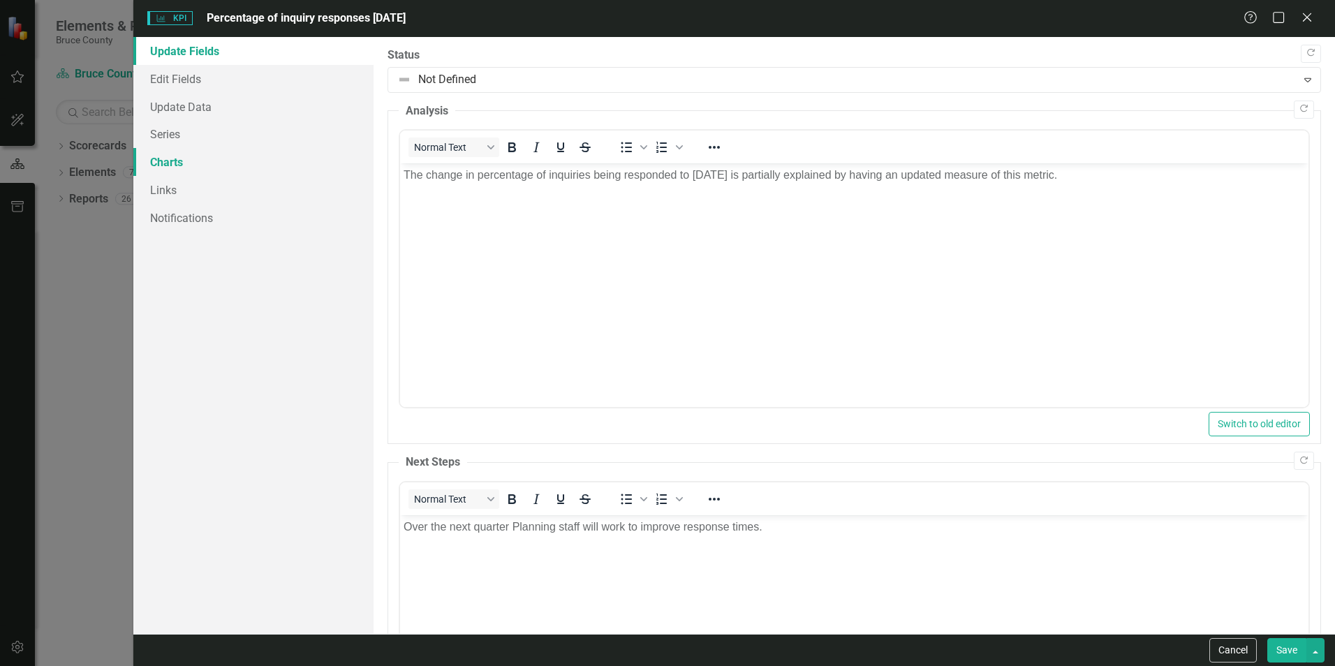
click at [172, 163] on link "Charts" at bounding box center [253, 162] width 240 height 28
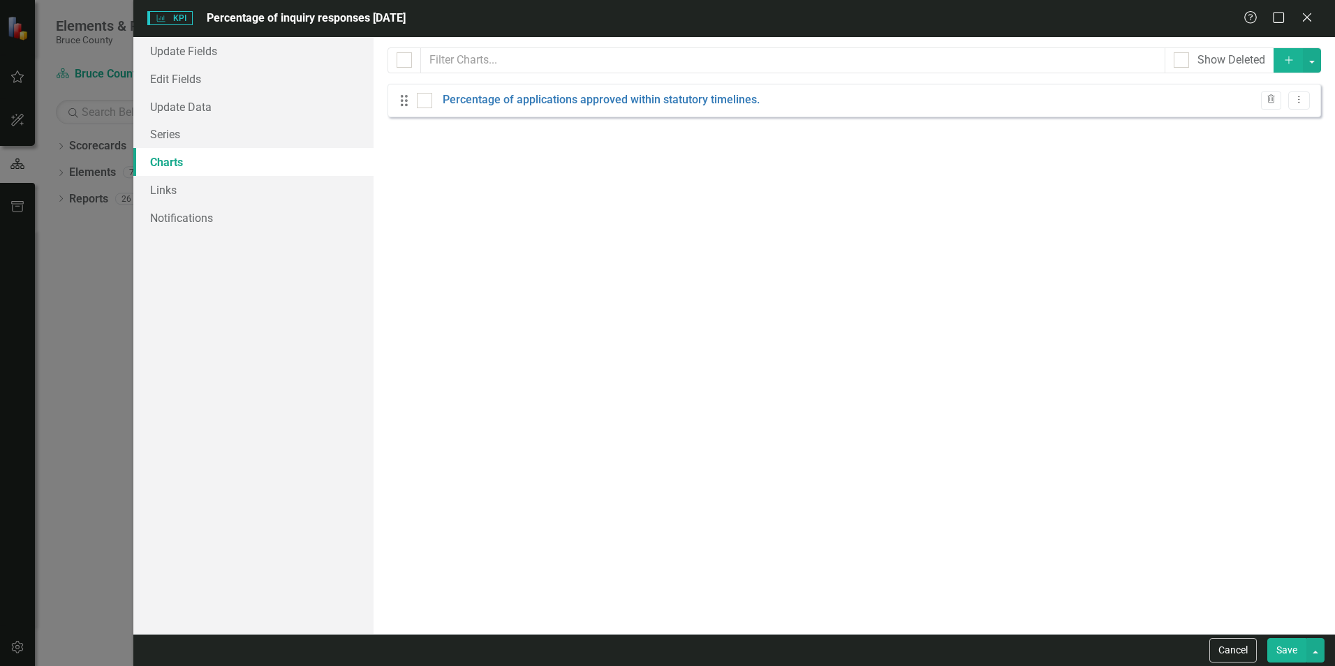
click at [758, 99] on div "Drag Percentage of applications approved within statutory timelines. Trash Drop…" at bounding box center [855, 101] width 934 height 34
click at [750, 100] on link "Percentage of applications approved within statutory timelines." at bounding box center [601, 100] width 317 height 16
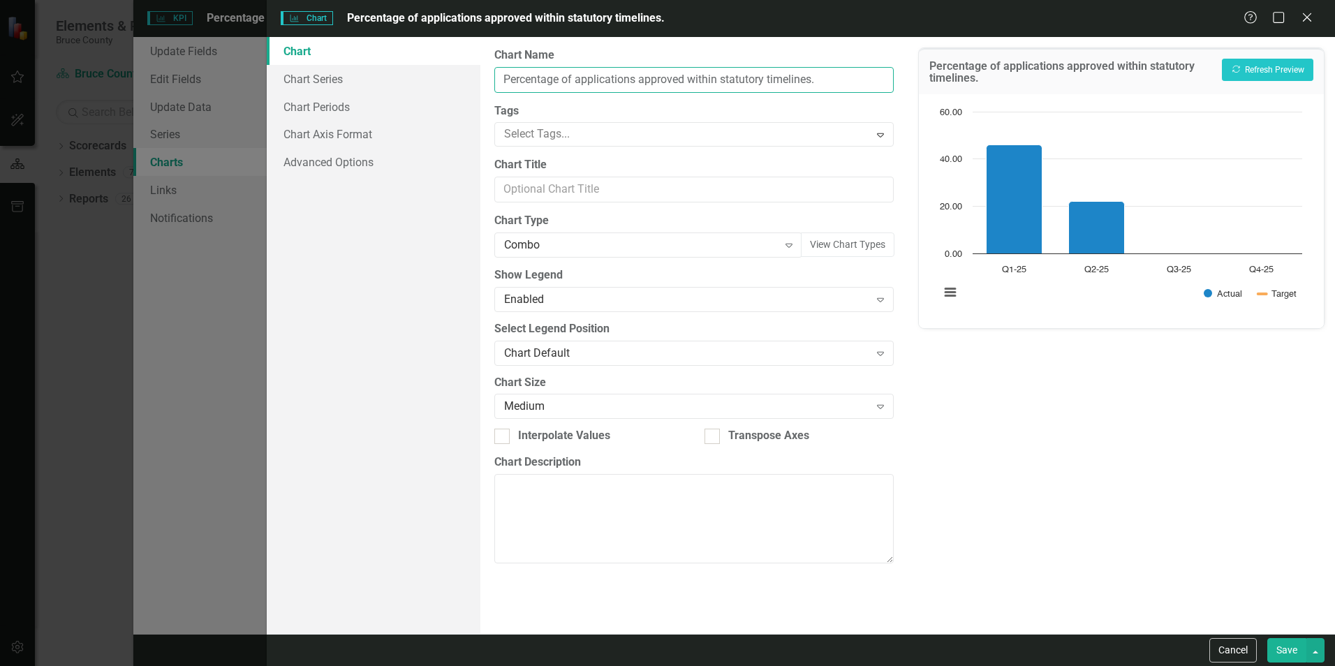
drag, startPoint x: 811, startPoint y: 79, endPoint x: 577, endPoint y: 82, distance: 234.6
click at [577, 82] on input "Percentage of applications approved within statutory timelines." at bounding box center [693, 80] width 399 height 26
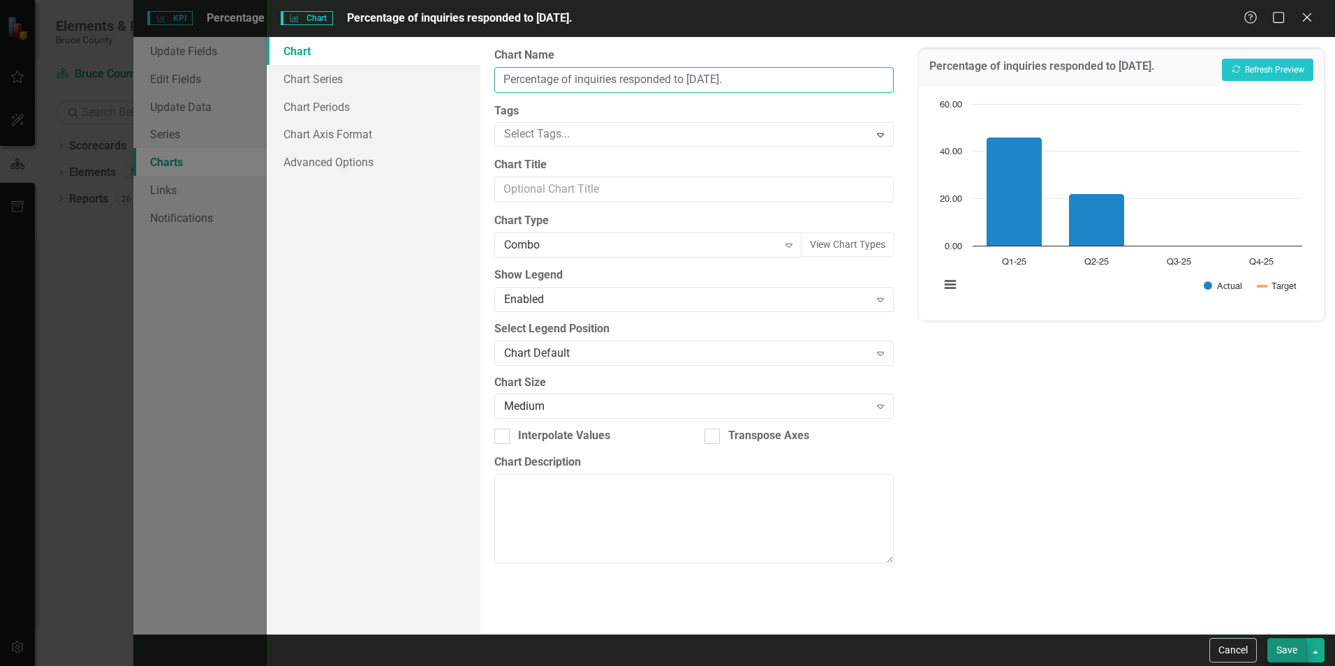
type input "Percentage of inquiries responded to [DATE]."
click at [1282, 647] on button "Save" at bounding box center [1286, 650] width 39 height 24
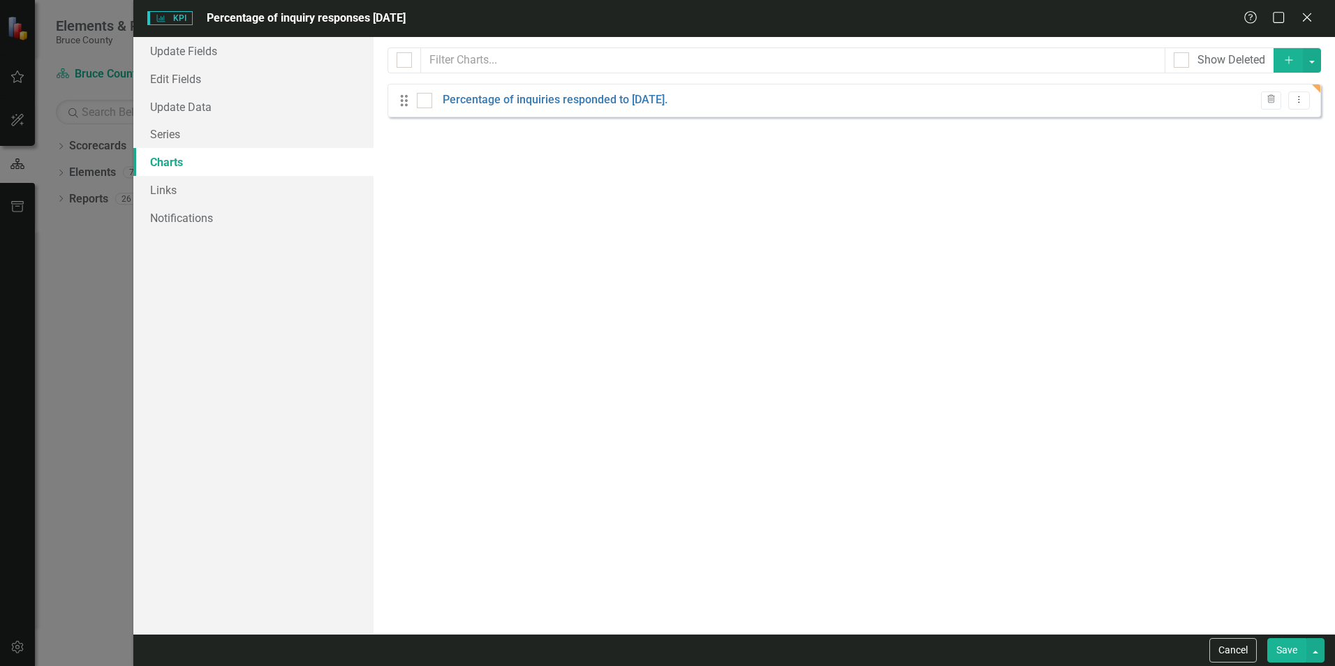
click at [1295, 651] on button "Save" at bounding box center [1286, 650] width 39 height 24
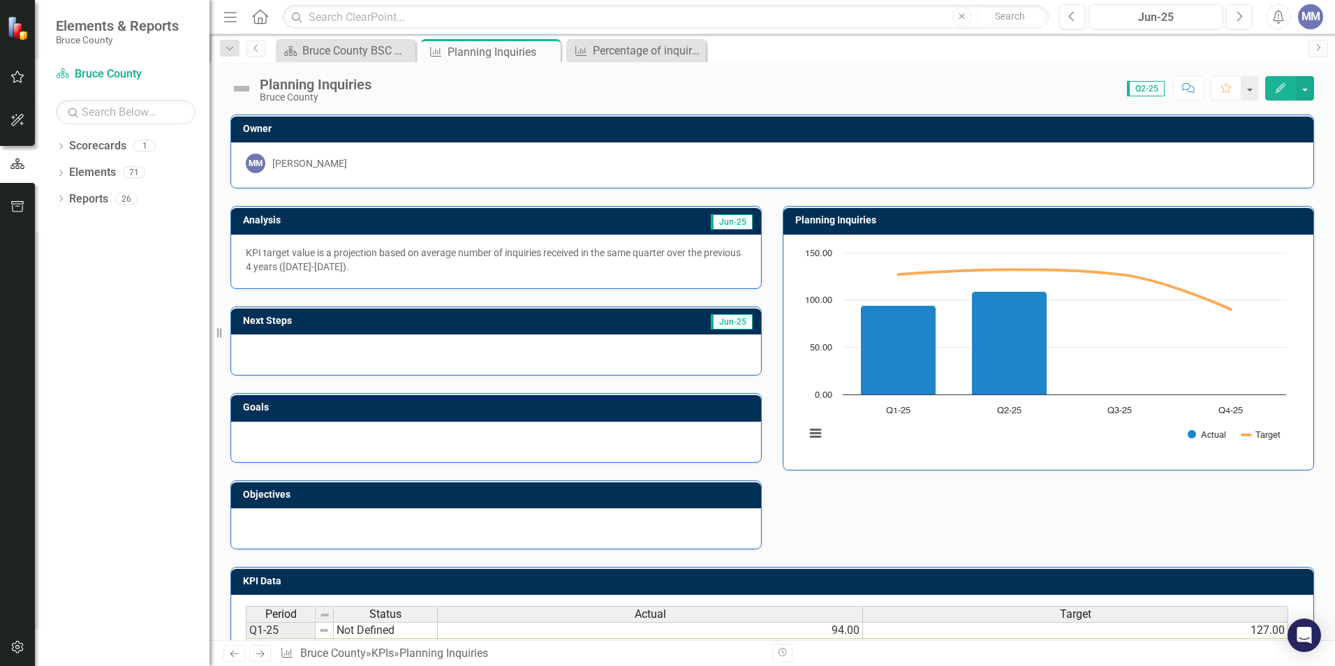
click at [383, 269] on p "KPI target value is a projection based on average number of inquiries received …" at bounding box center [496, 260] width 501 height 28
click at [386, 272] on p "KPI target value is a projection based on average number of inquiries received …" at bounding box center [496, 260] width 501 height 28
click at [1272, 87] on button "Edit" at bounding box center [1280, 88] width 31 height 24
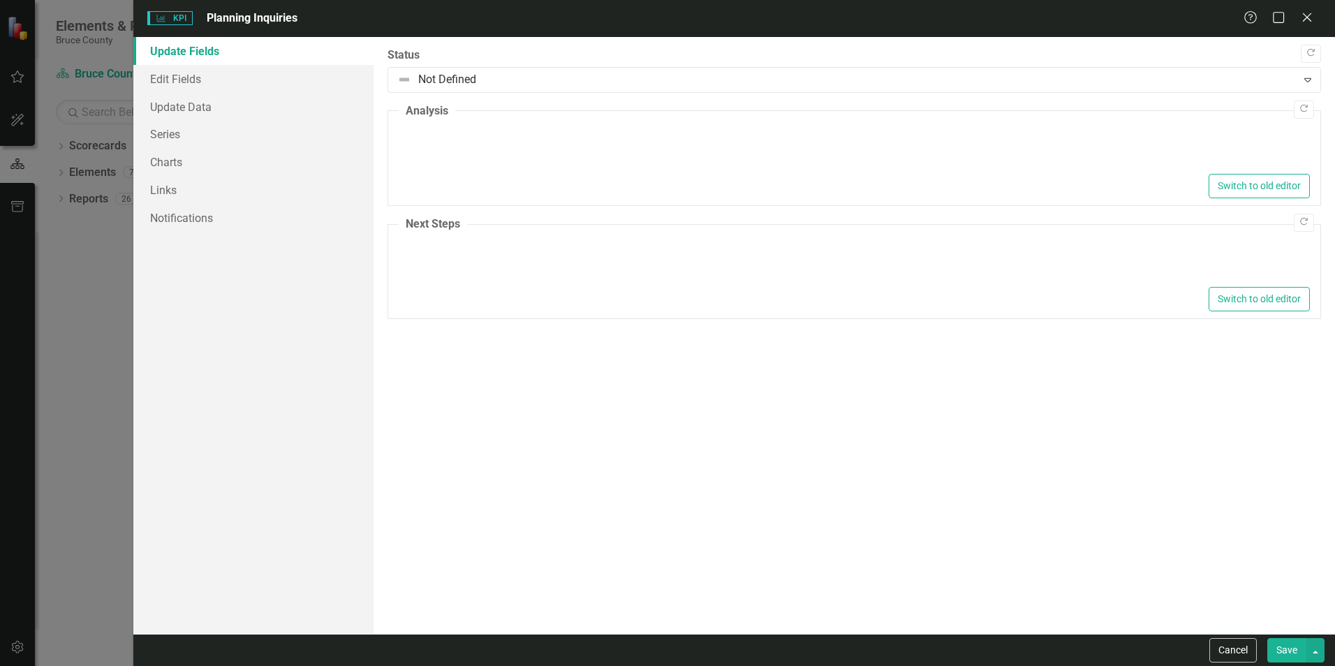
type textarea "<p>KPI target value is a projection based on average number of inquiries receiv…"
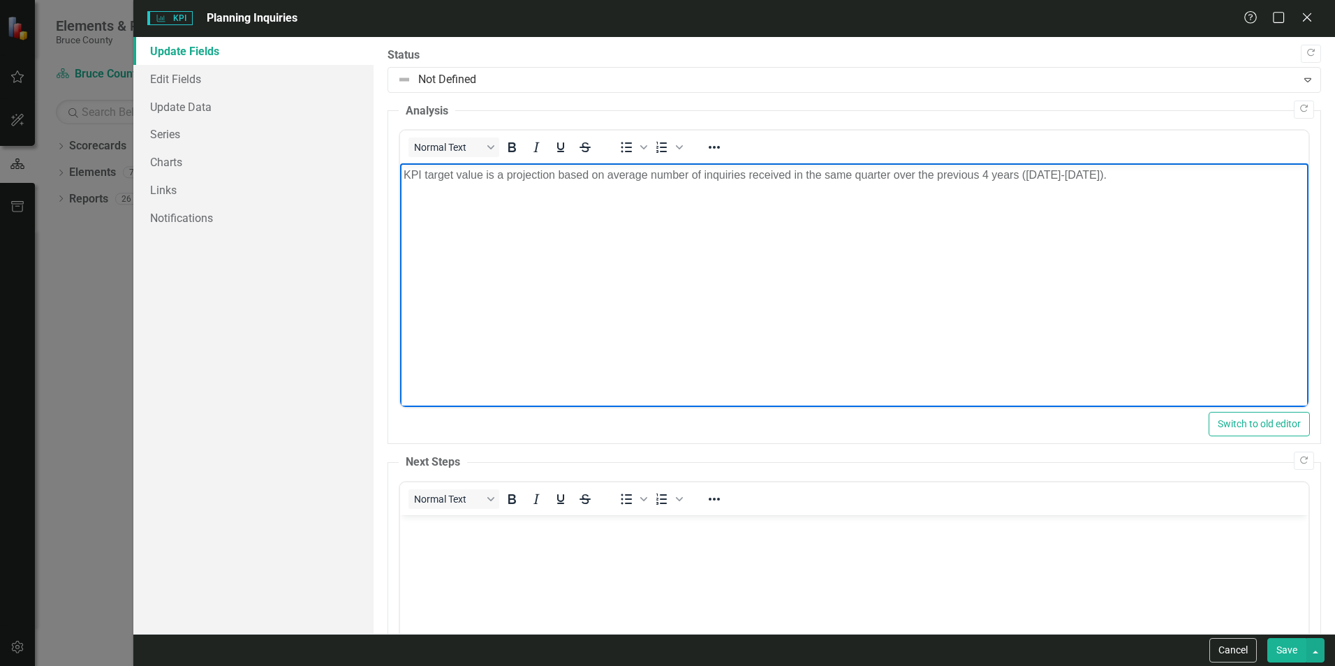
click at [1090, 175] on p "KPI target value is a projection based on average number of inquiries received …" at bounding box center [854, 175] width 901 height 17
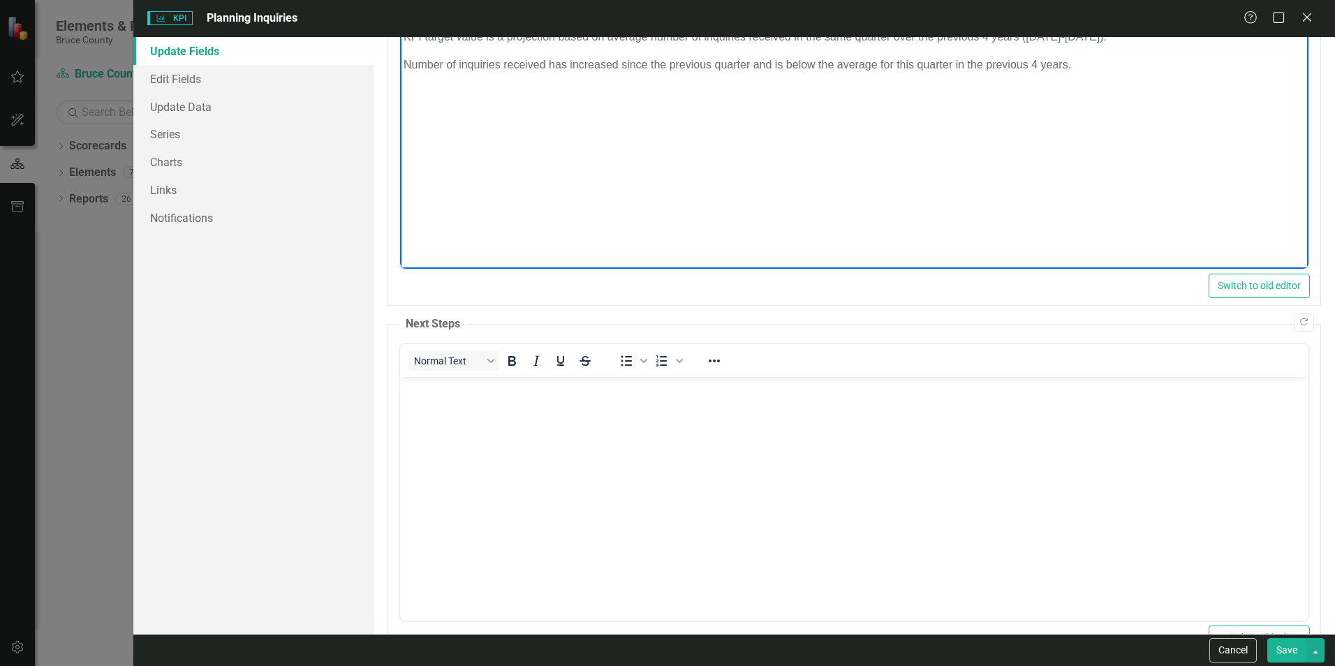
scroll to position [140, 0]
click at [454, 418] on body "Rich Text Area. Press ALT-0 for help." at bounding box center [854, 480] width 908 height 209
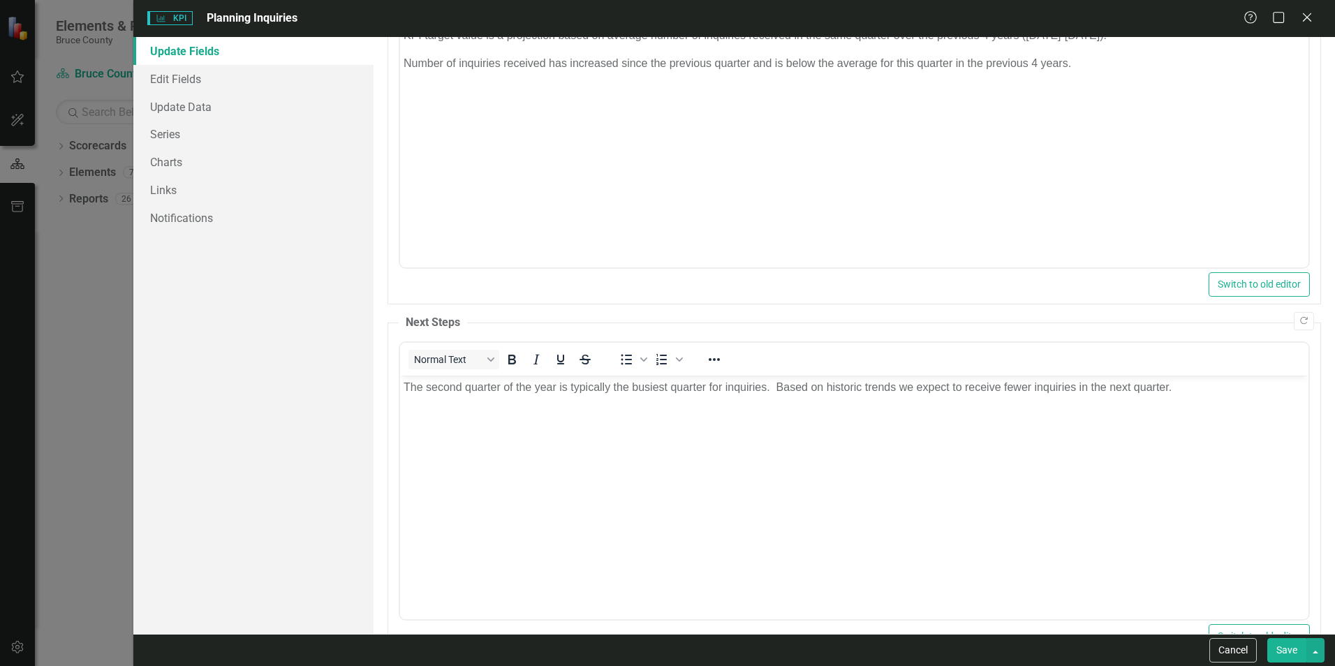
click at [1286, 652] on button "Save" at bounding box center [1286, 650] width 39 height 24
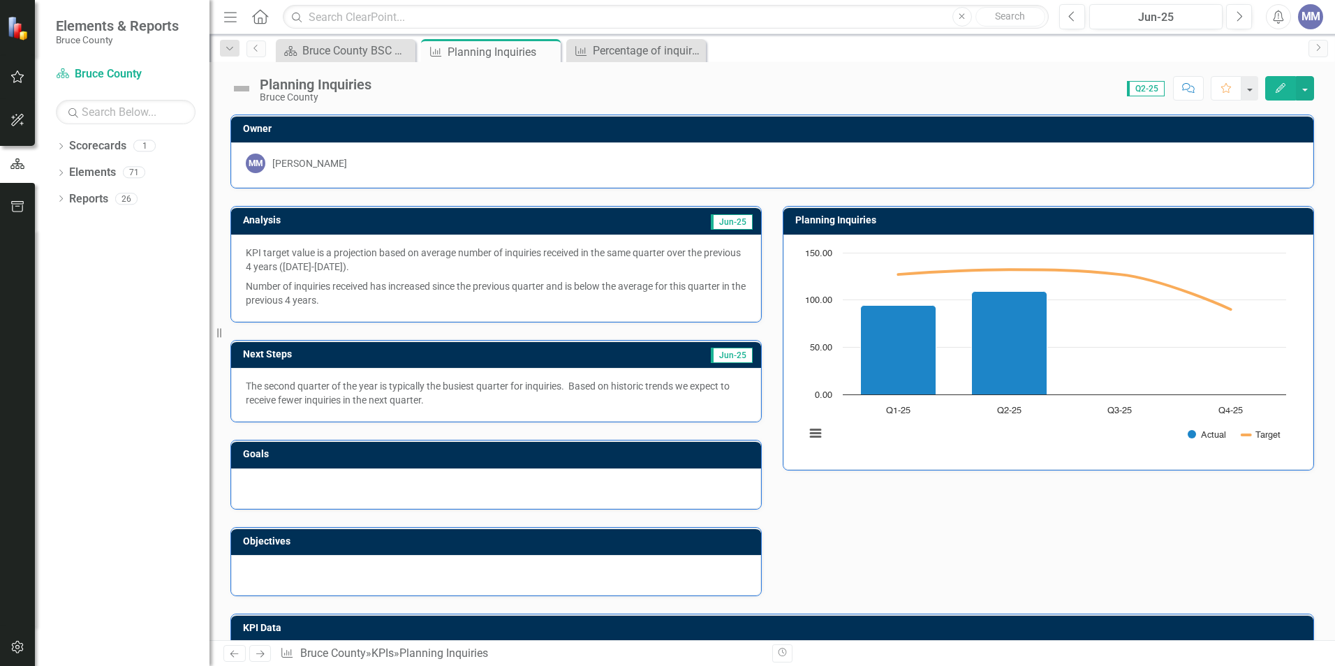
click at [480, 477] on div at bounding box center [496, 489] width 530 height 41
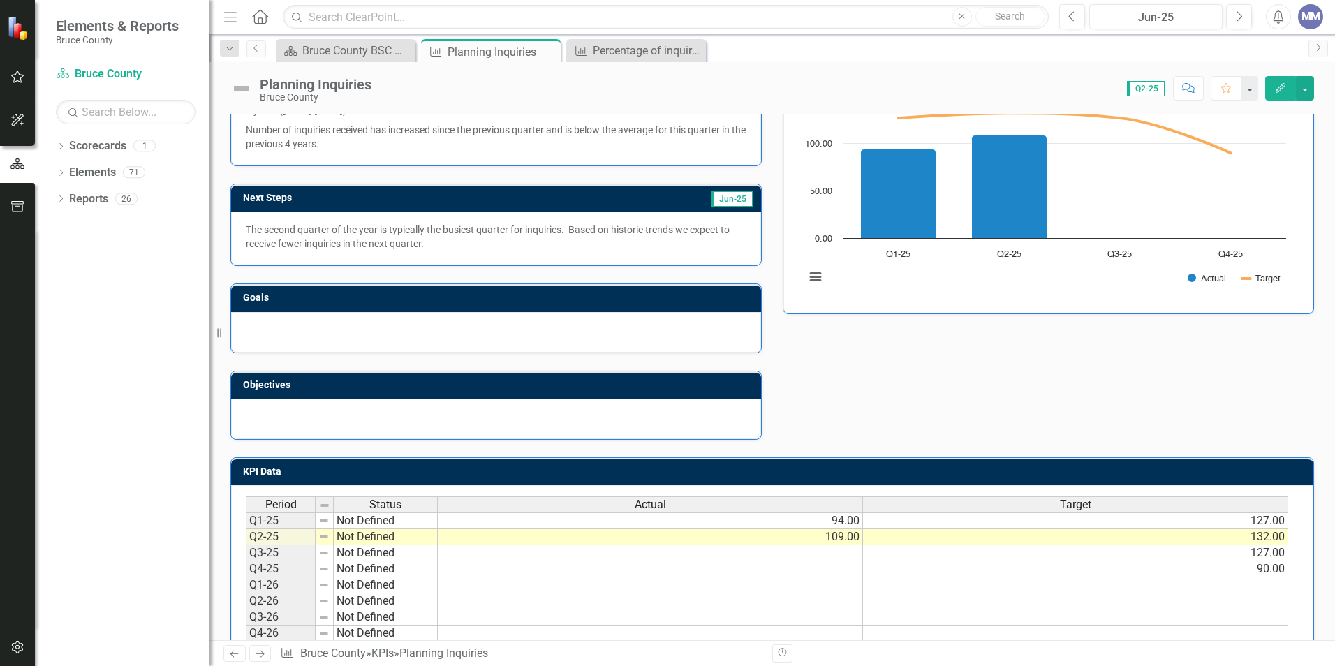
scroll to position [194, 0]
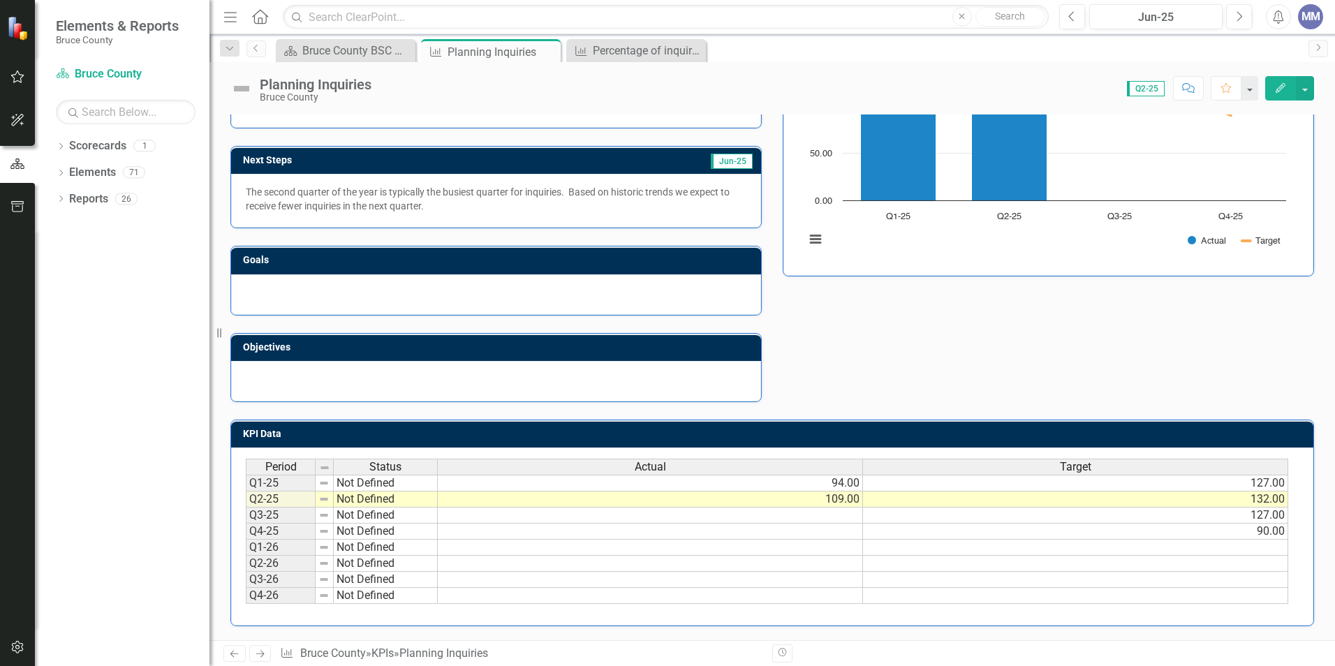
click at [437, 262] on h3 "Goals" at bounding box center [498, 260] width 511 height 10
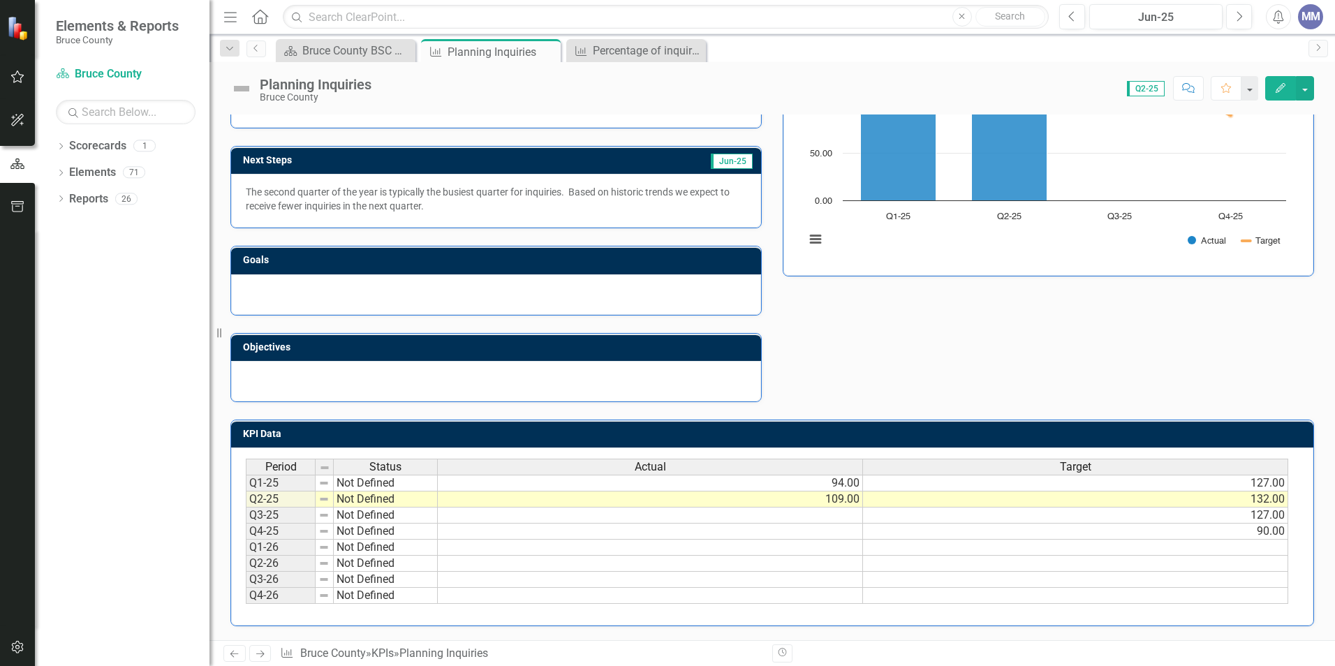
click at [1277, 90] on icon "Edit" at bounding box center [1280, 88] width 13 height 10
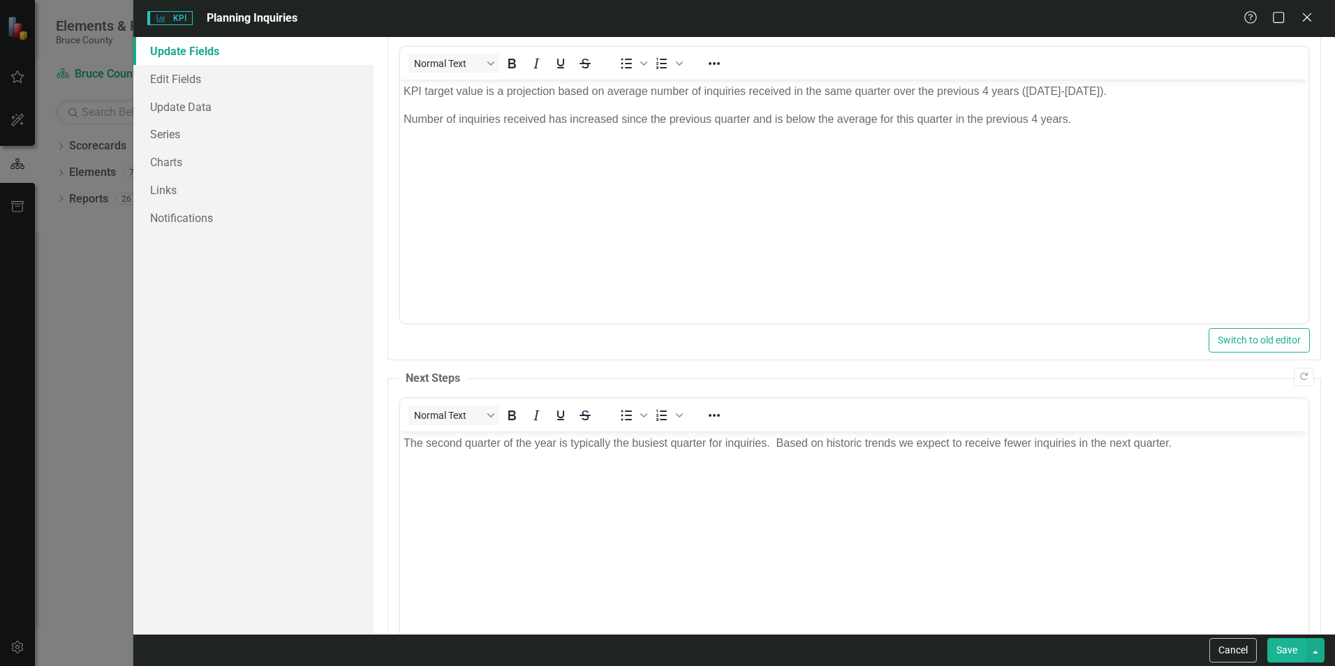
scroll to position [183, 0]
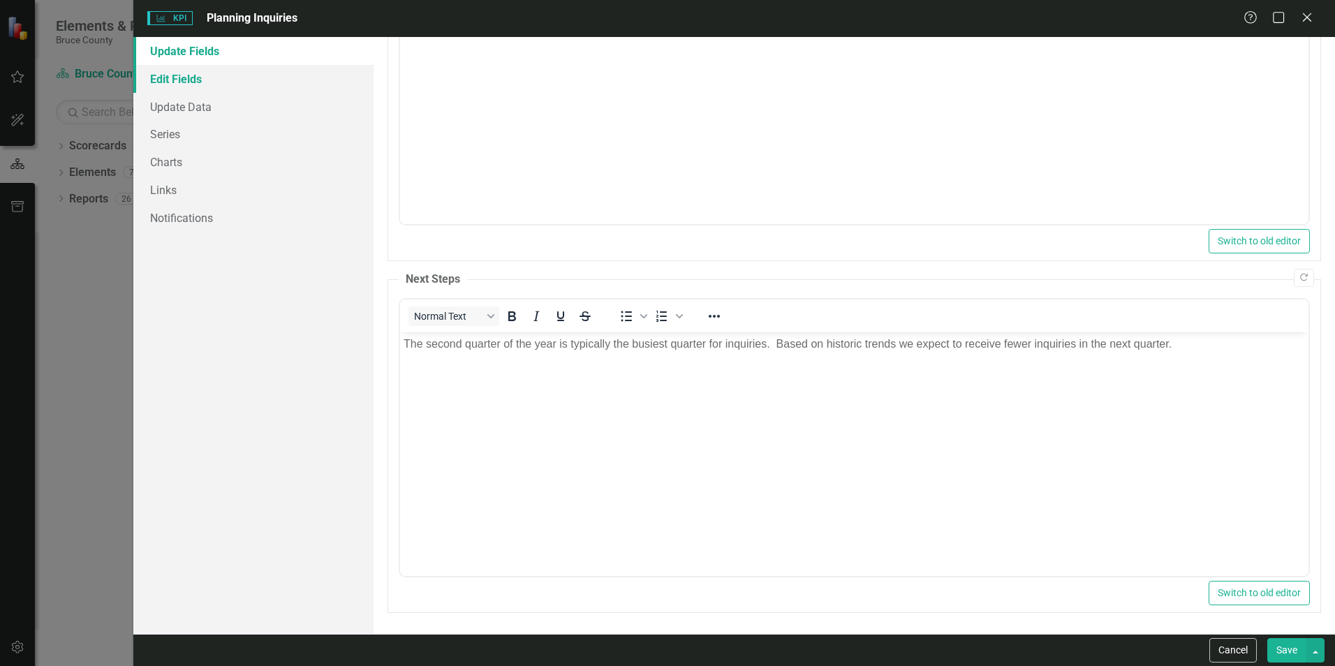
click at [190, 85] on link "Edit Fields" at bounding box center [253, 79] width 240 height 28
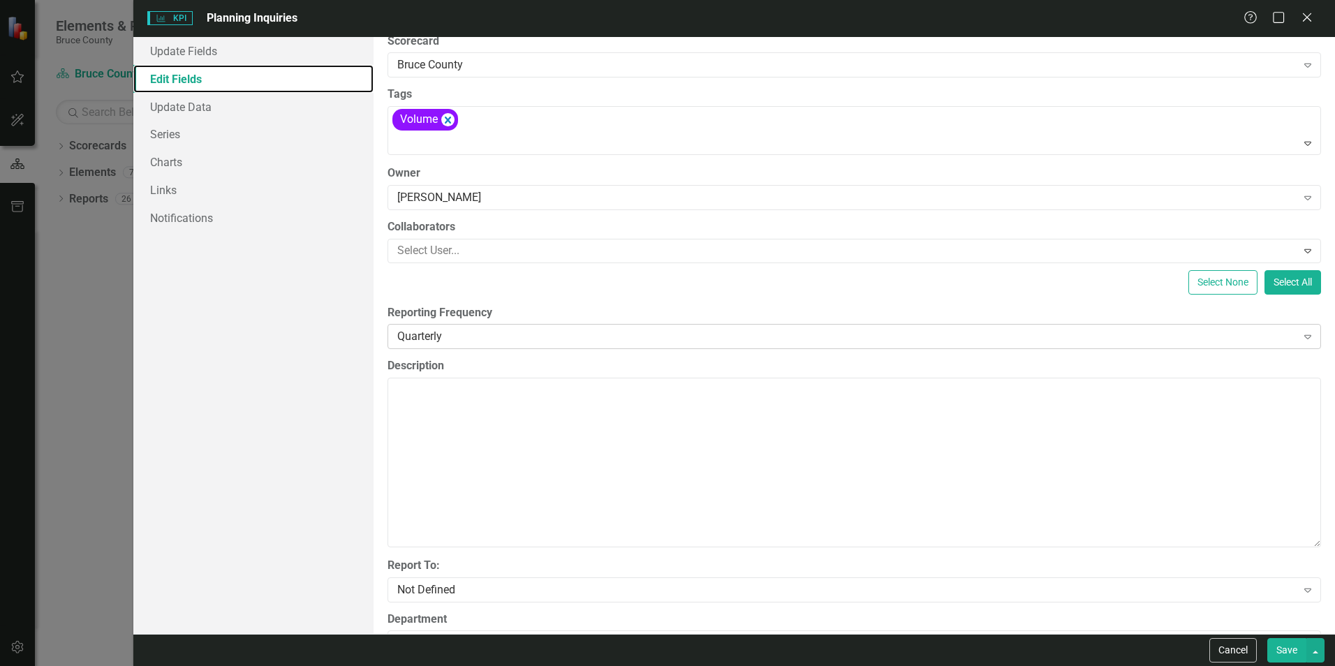
scroll to position [277, 0]
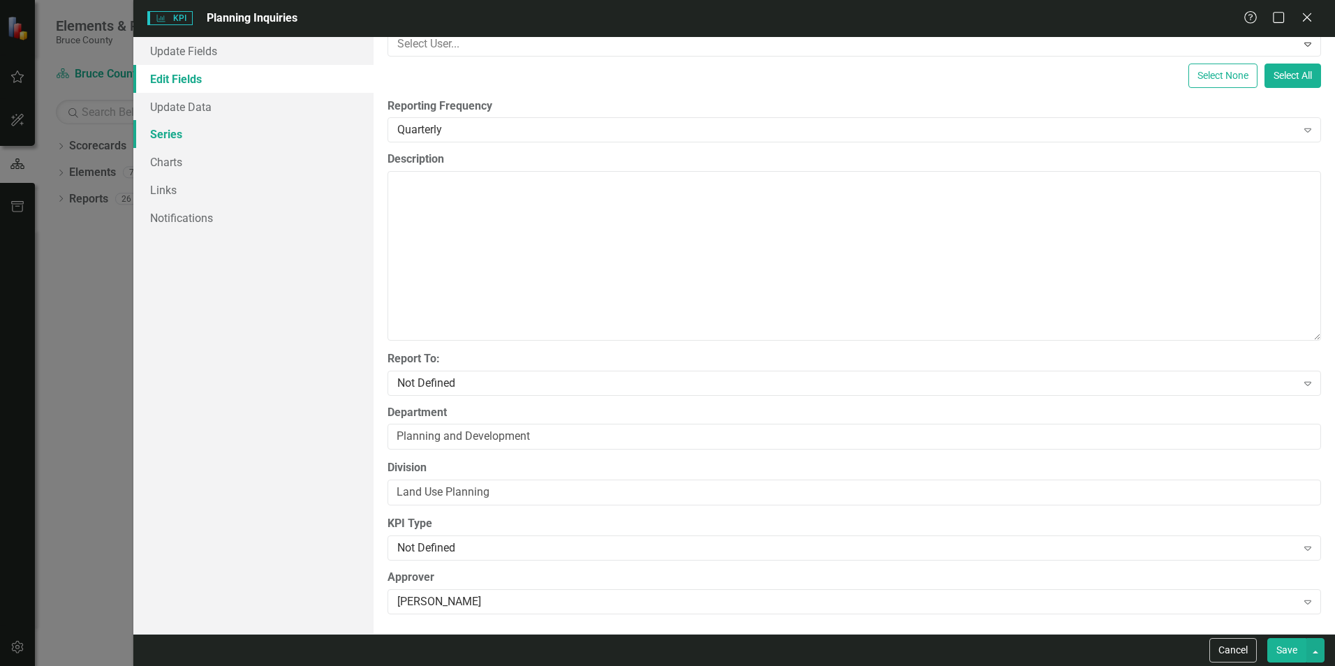
click at [174, 140] on link "Series" at bounding box center [253, 134] width 240 height 28
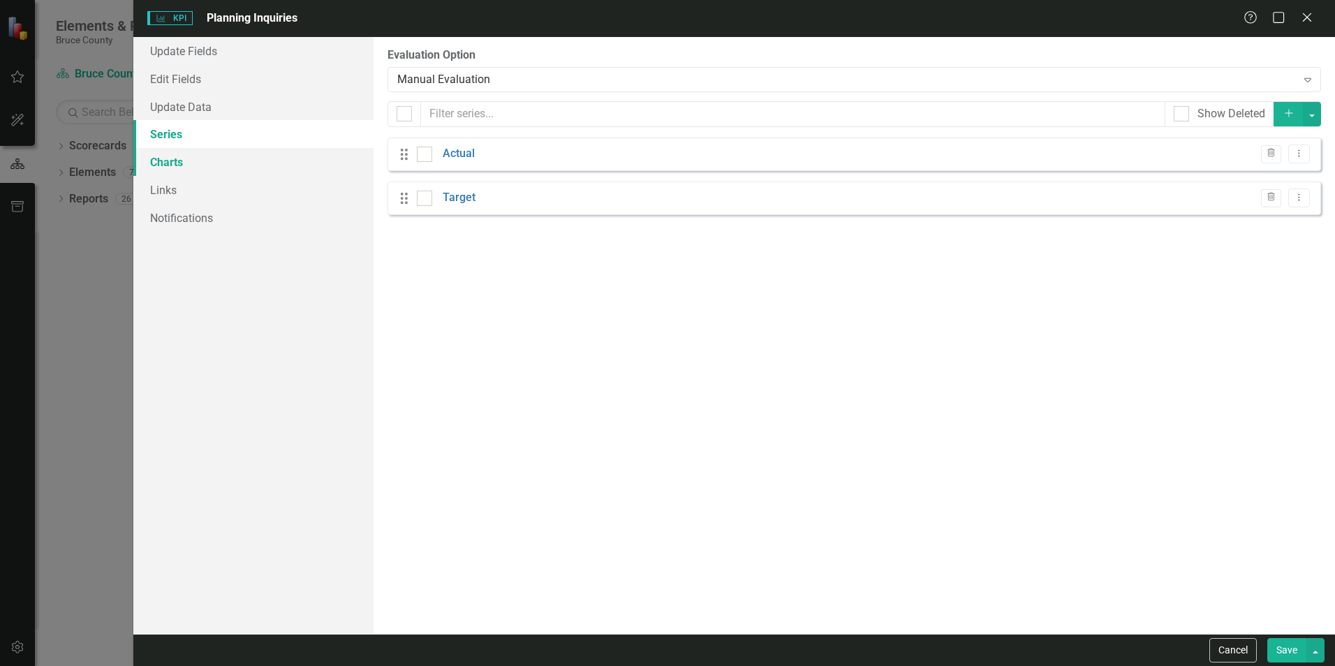
click at [176, 163] on link "Charts" at bounding box center [253, 162] width 240 height 28
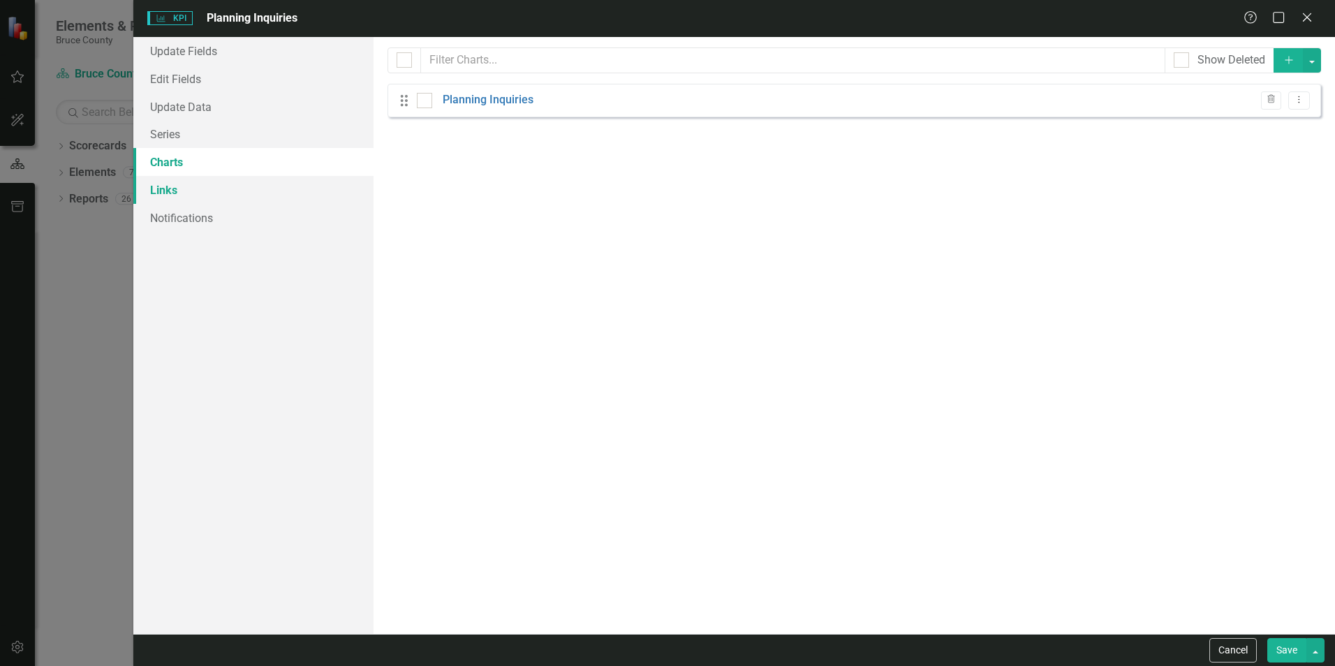
click at [200, 192] on link "Links" at bounding box center [253, 190] width 240 height 28
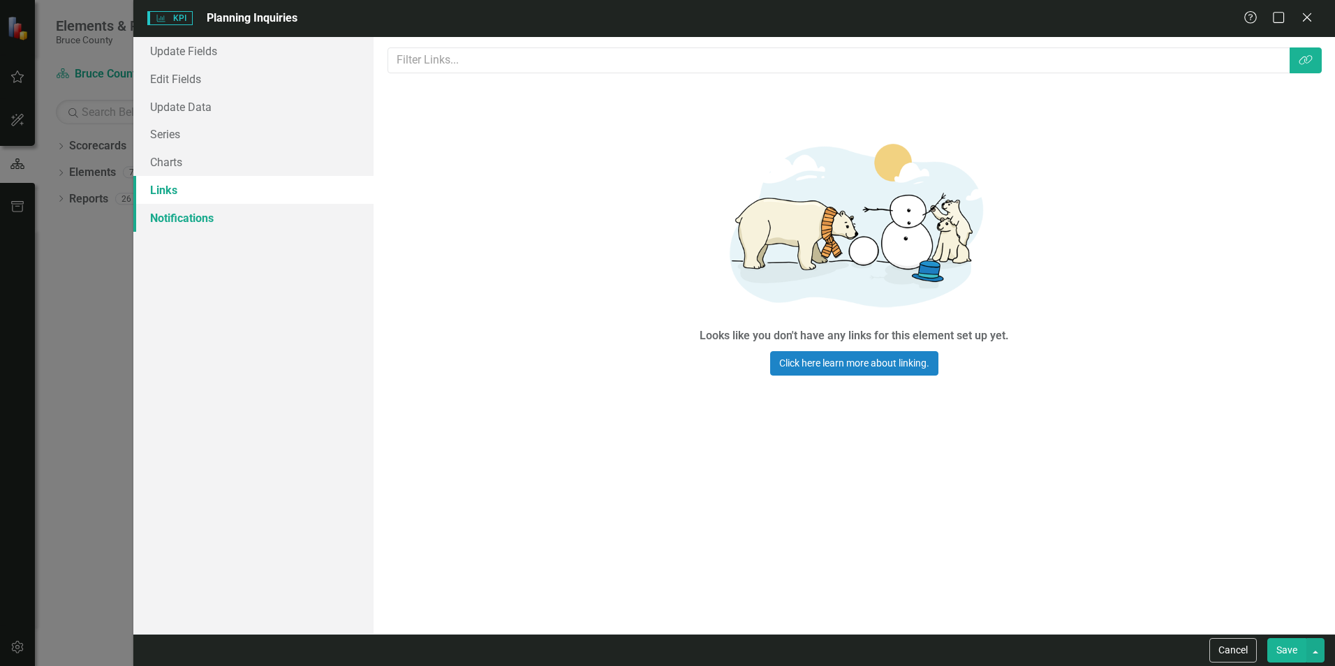
click at [200, 220] on link "Notifications" at bounding box center [253, 218] width 240 height 28
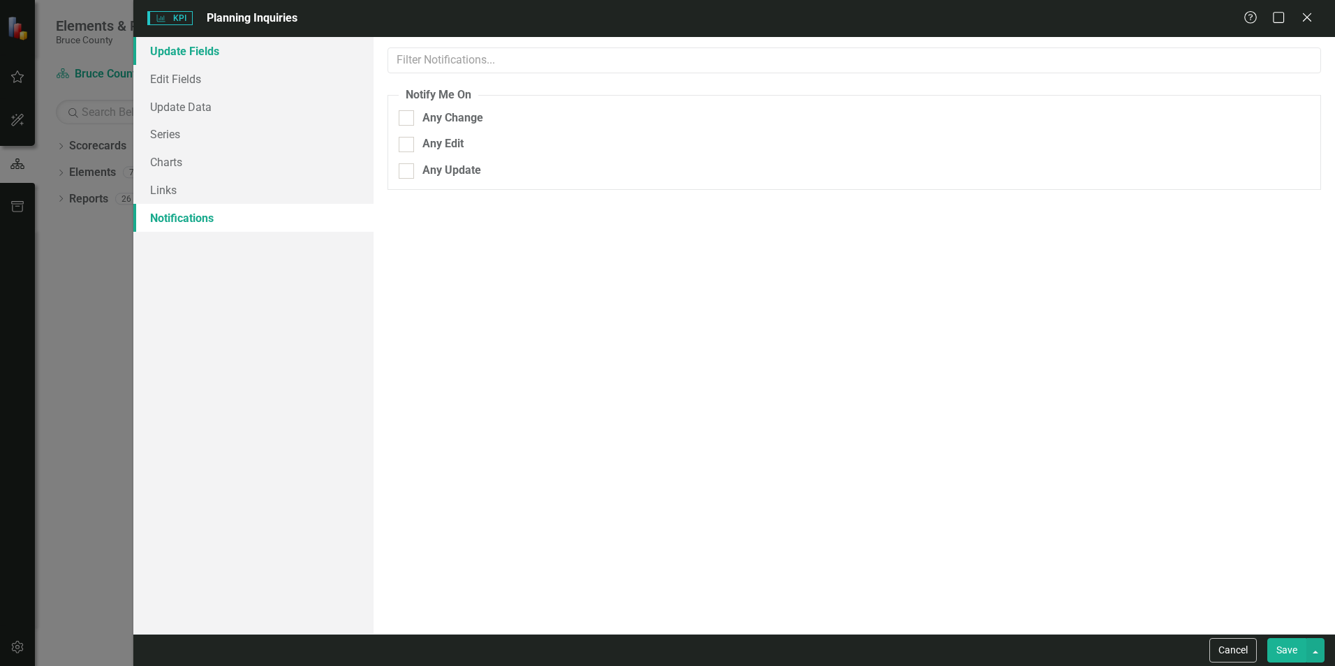
click at [203, 43] on link "Update Fields" at bounding box center [253, 51] width 240 height 28
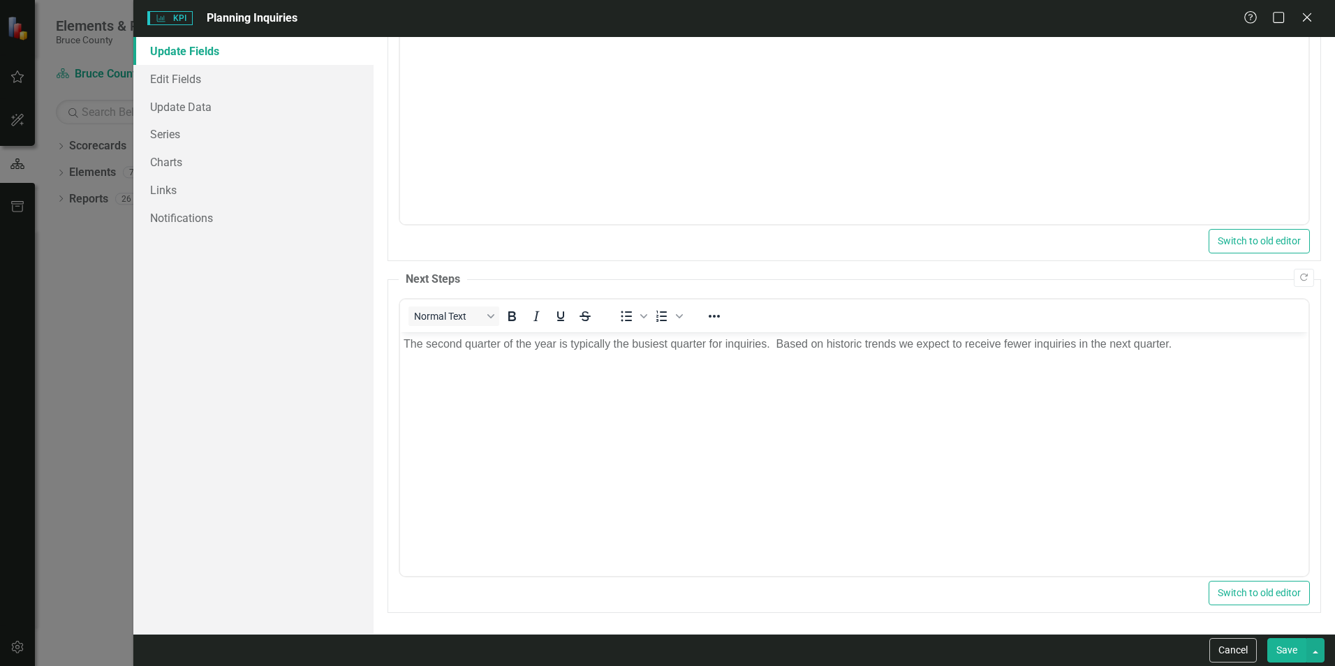
click at [1293, 656] on button "Save" at bounding box center [1286, 650] width 39 height 24
